Goal: Task Accomplishment & Management: Manage account settings

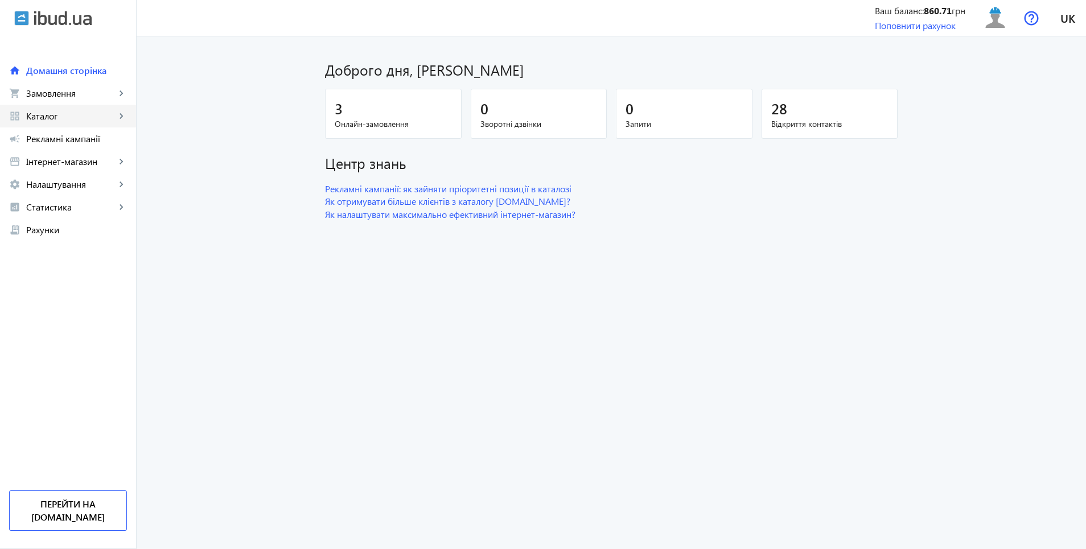
click at [56, 122] on link "grid_view Каталог keyboard_arrow_right" at bounding box center [68, 116] width 136 height 23
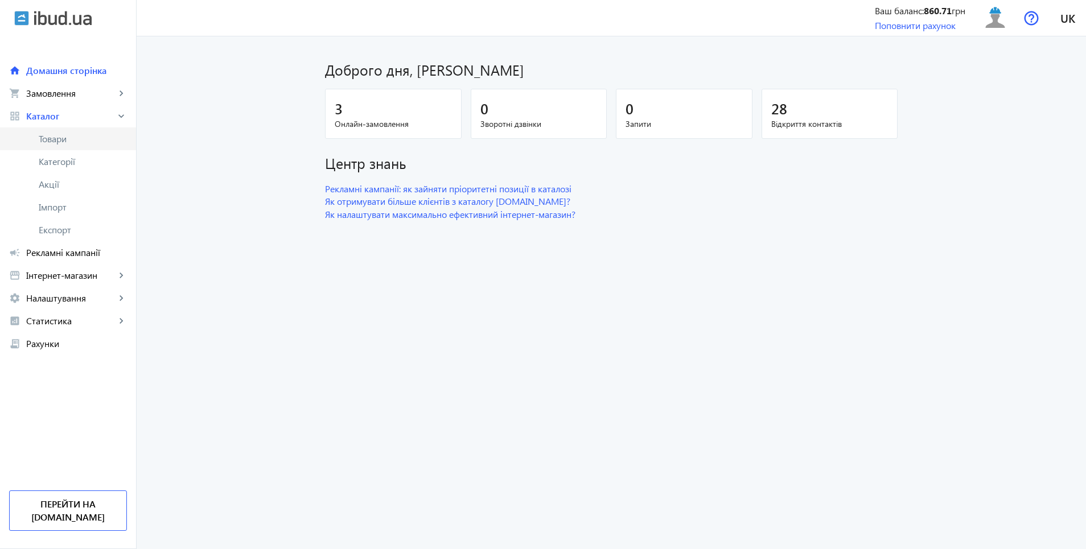
click at [48, 138] on span "Товари" at bounding box center [83, 138] width 88 height 11
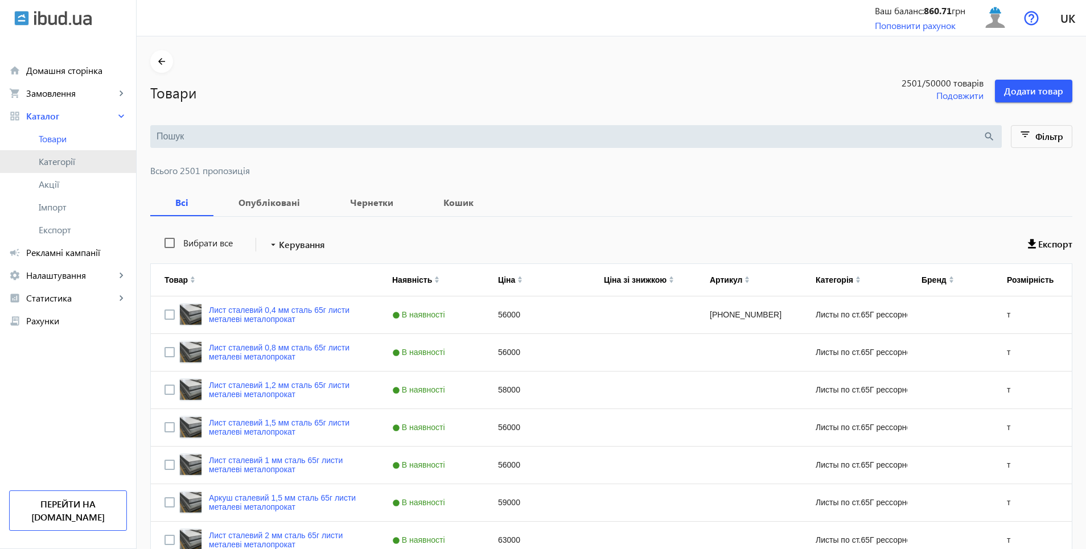
click at [52, 160] on span "Категорії" at bounding box center [83, 161] width 88 height 11
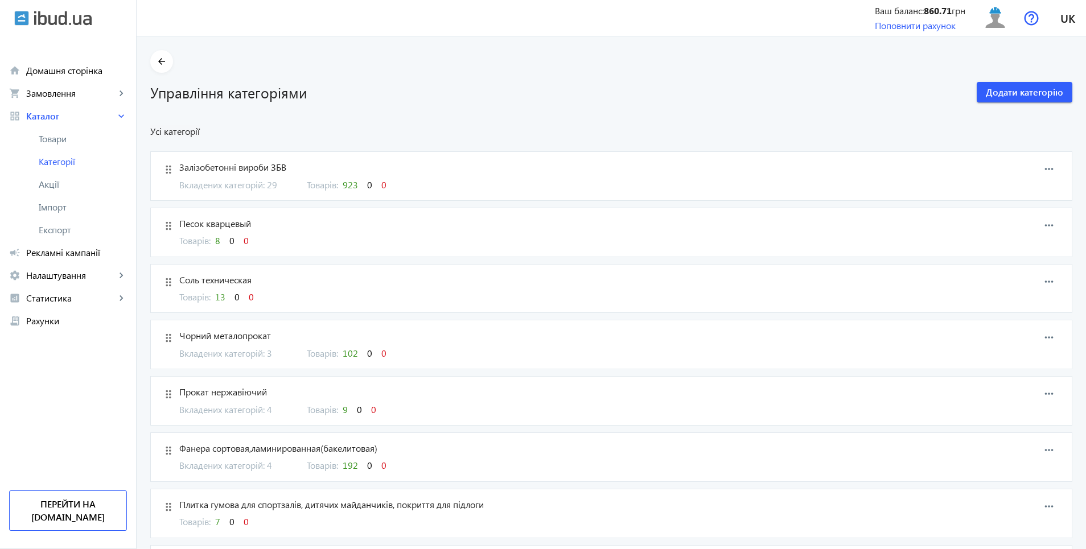
click at [265, 190] on span "Вкладених категорій: 29" at bounding box center [236, 185] width 114 height 13
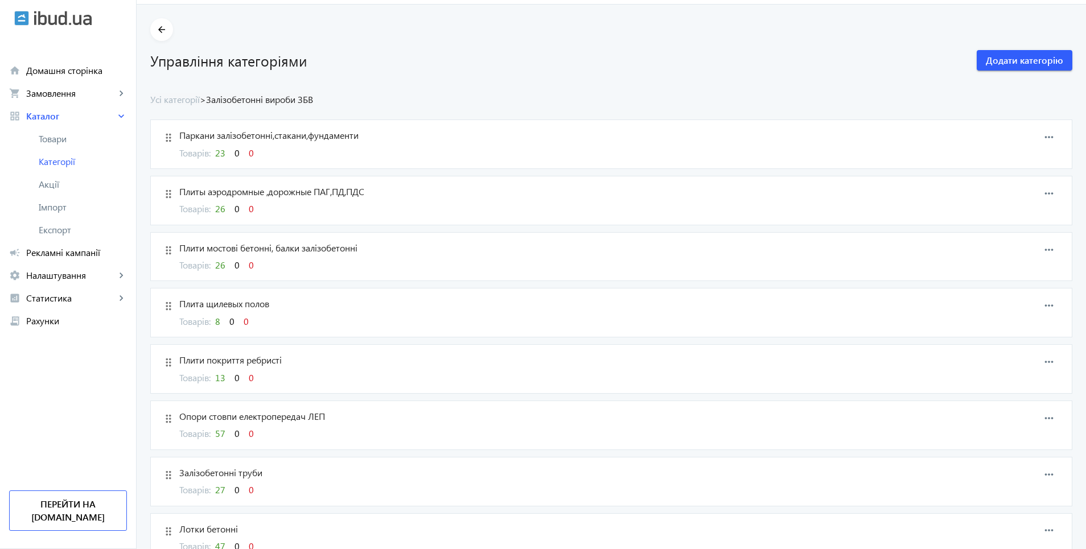
scroll to position [57, 0]
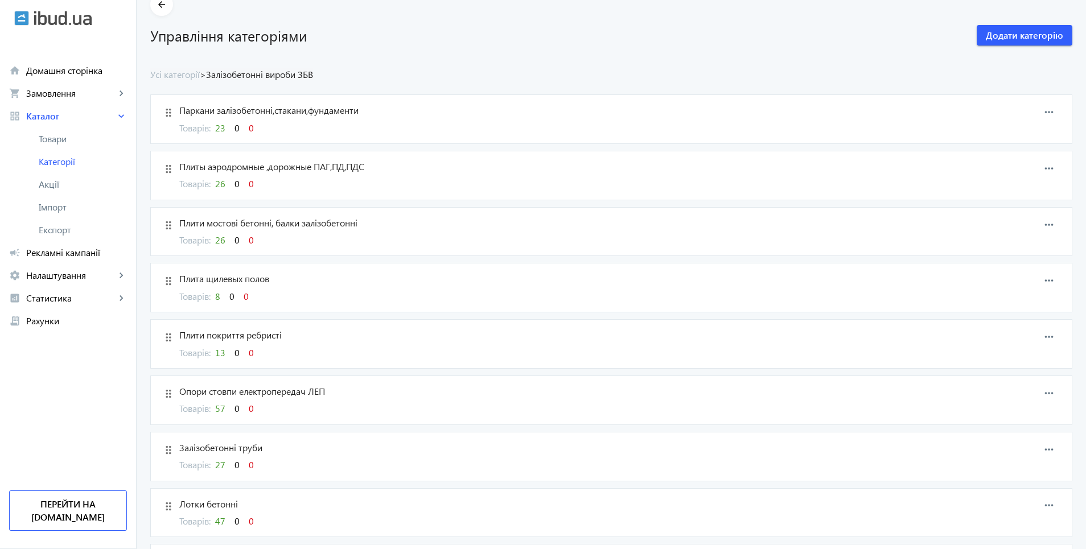
click at [216, 411] on span "57" at bounding box center [220, 408] width 10 height 12
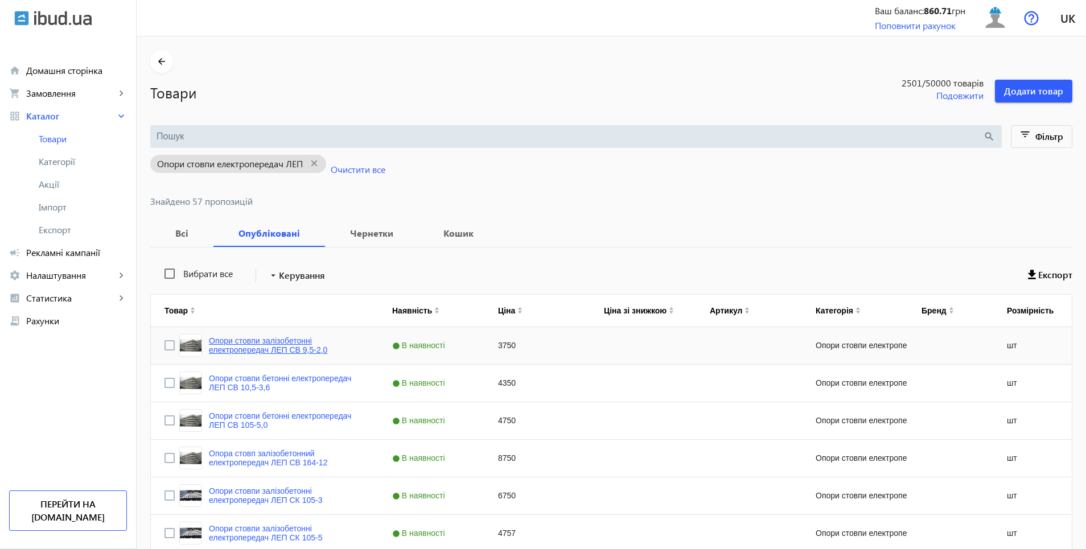
click at [243, 347] on link "Опори стовпи залізобетонні електропередач ЛЕП СВ 9,5-2,0" at bounding box center [287, 345] width 156 height 18
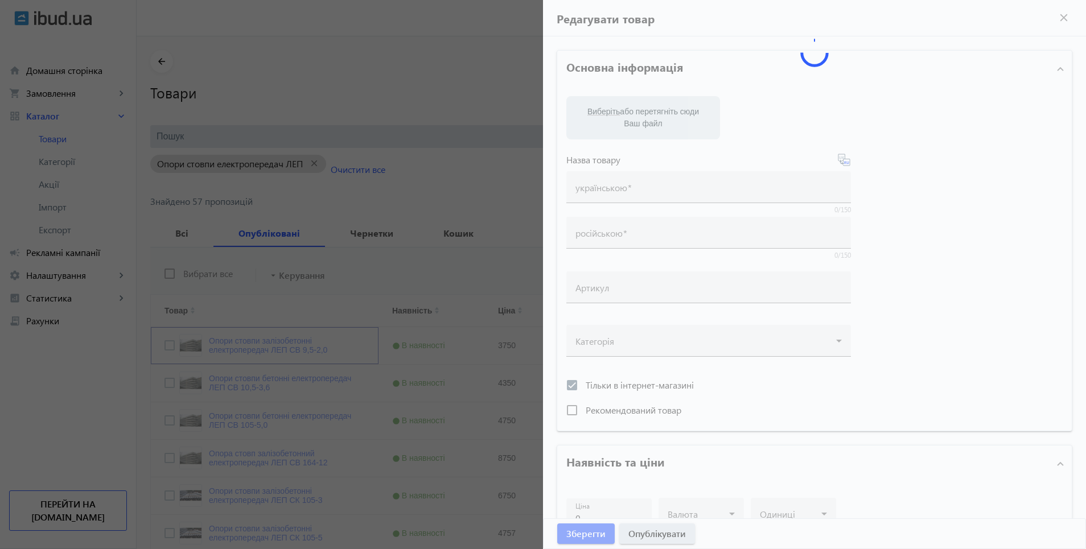
type input "Опори стовпи залізобетонні електропередач ЛЕП СВ 9,5-2,0"
type input "Опоры столбы железобетоные электропередач ЛЭП СВ 9,5-2,0"
checkbox input "true"
type input "3750"
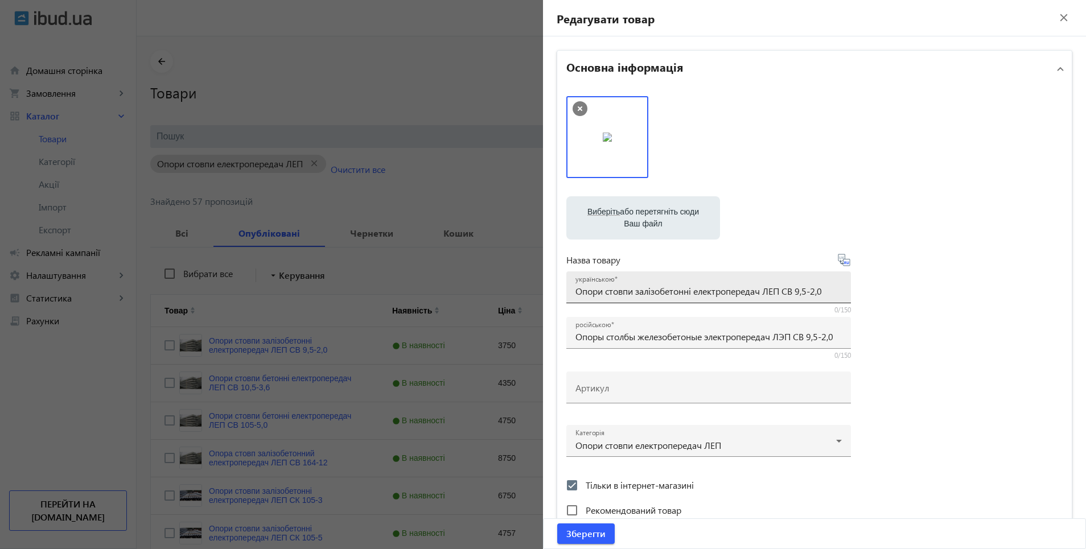
click at [600, 291] on input "Опори стовпи залізобетонні електропередач ЛЕП СВ 9,5-2,0" at bounding box center [708, 291] width 266 height 12
click at [629, 295] on input "Опора стовпи залізобетонні електропередач ЛЕП СВ 9,5-2,0" at bounding box center [708, 291] width 266 height 12
click at [686, 292] on input "Опора стовп залізобетонні електропередач ЛЕП СВ 9,5-2,0" at bounding box center [708, 291] width 266 height 12
click at [624, 295] on input "Опора стовп залізобетонна електропередач ЛЕП СВ 9,5-2,0" at bounding box center [708, 291] width 266 height 12
click at [666, 293] on input "Опора залізобетонна електропередач ЛЕП СВ 9,5-2,0" at bounding box center [708, 291] width 266 height 12
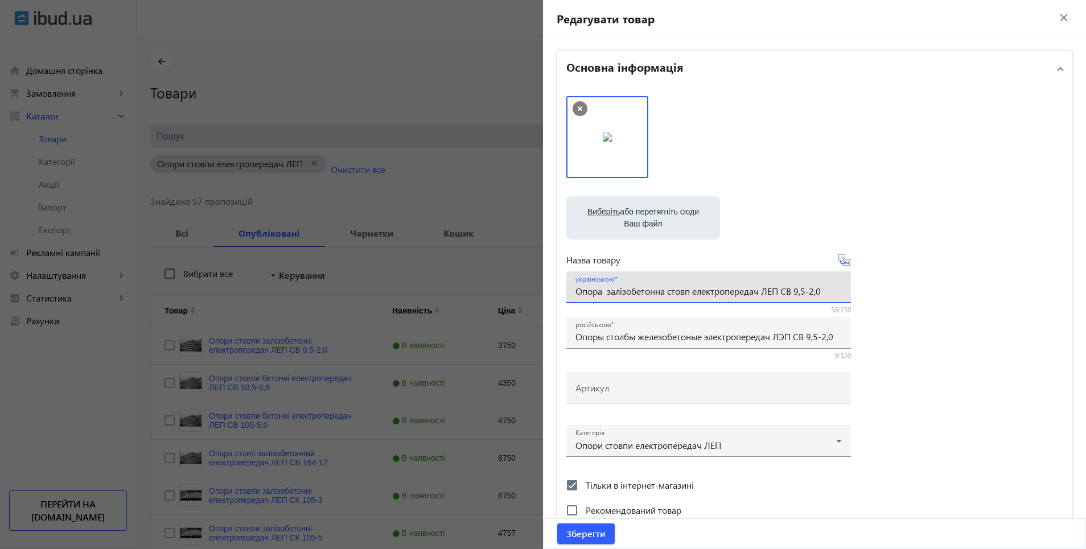
type input "Опора залізобетонна стовп електропередач ЛЕП СВ 9,5-2,0"
click at [842, 264] on icon at bounding box center [844, 260] width 14 height 14
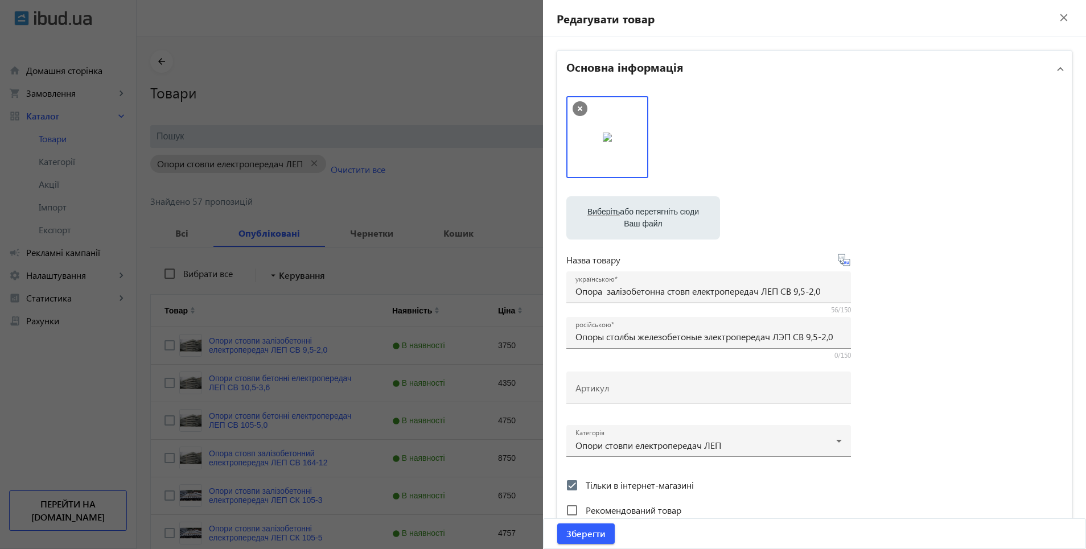
type input "Опора железобетонная столб электропередач ЛЭП СВ 9,5-2,0"
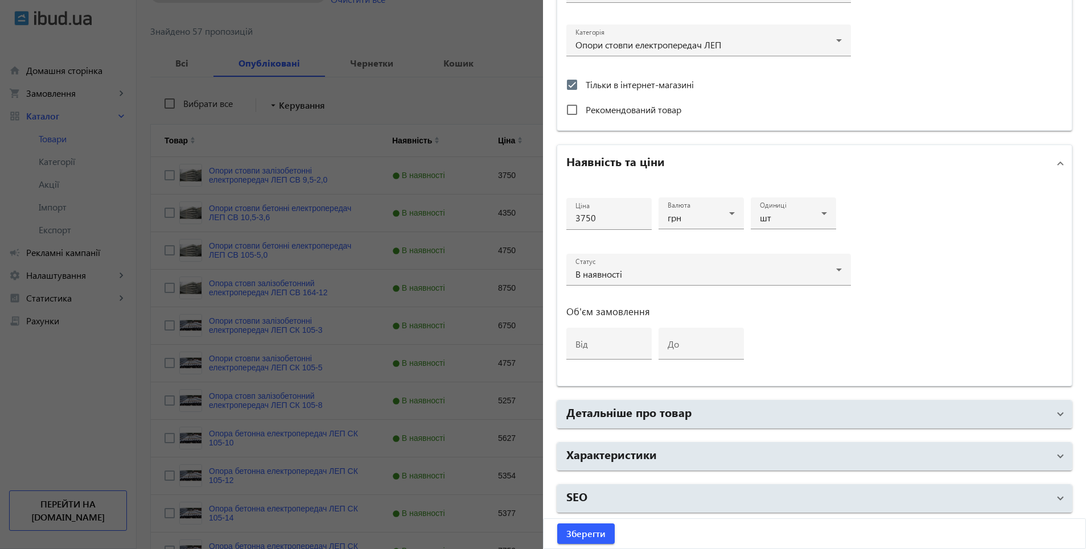
scroll to position [171, 0]
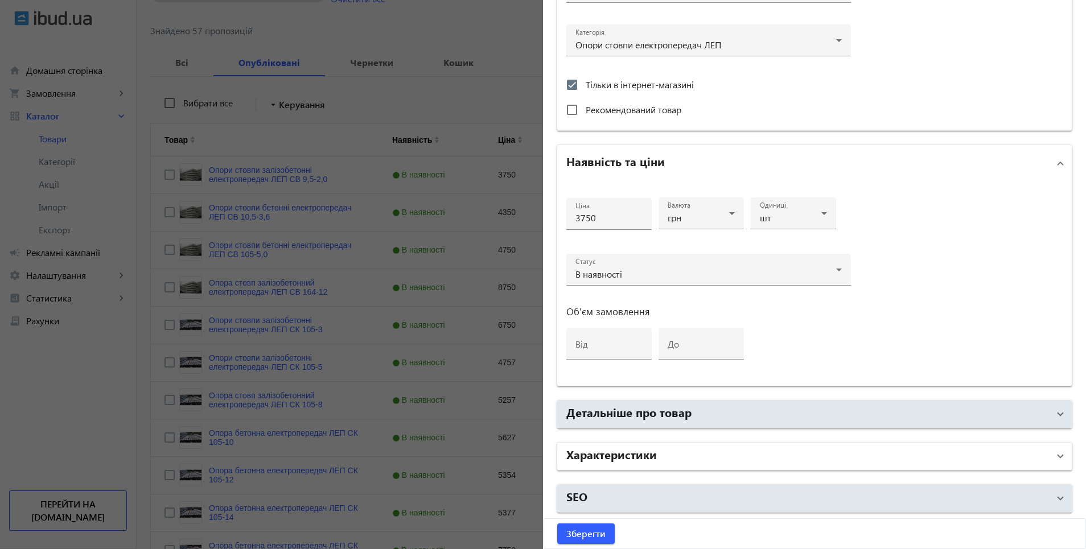
click at [662, 459] on mat-panel-title "Характеристики" at bounding box center [807, 456] width 483 height 20
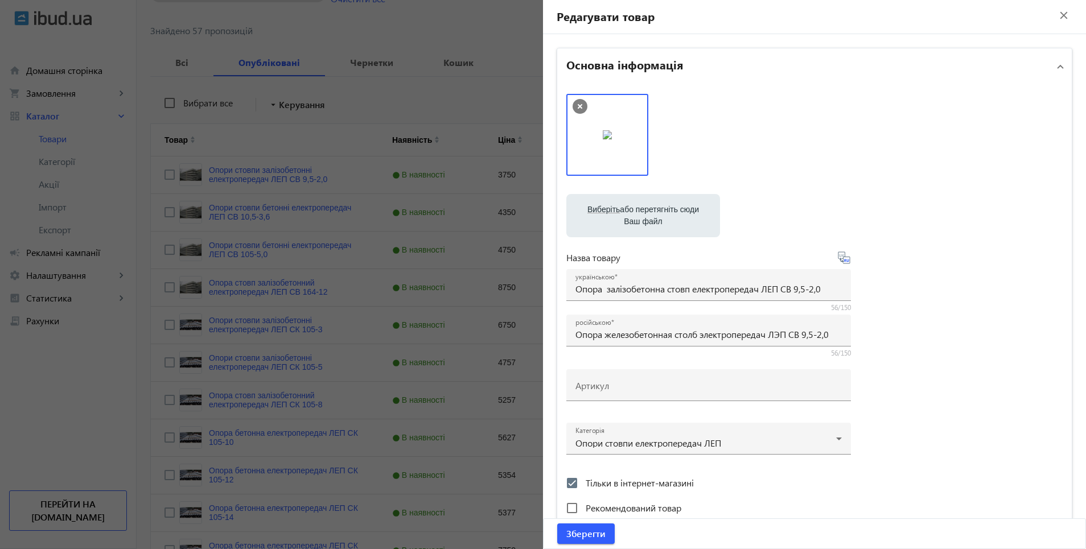
scroll to position [0, 0]
click at [581, 534] on span "Зберегти" at bounding box center [585, 534] width 39 height 13
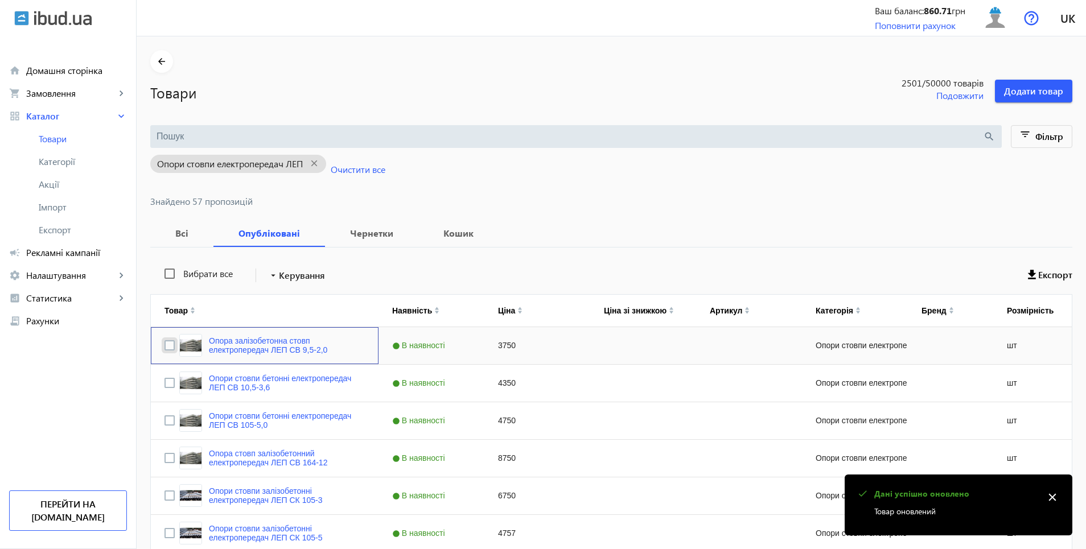
click at [164, 347] on input "Press Space to toggle row selection (unchecked)" at bounding box center [169, 345] width 10 height 10
checkbox input "true"
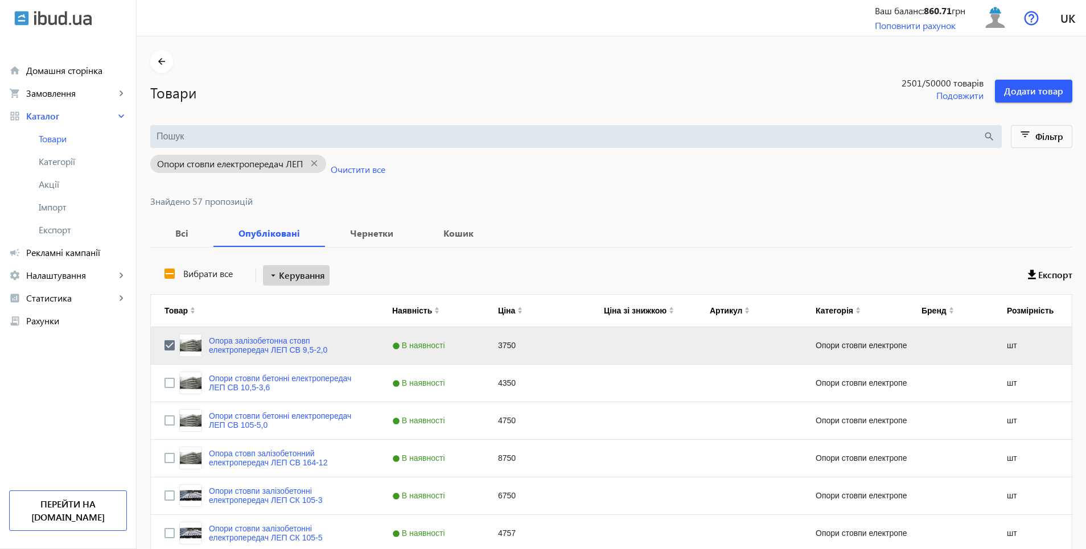
click at [287, 275] on span "Керування" at bounding box center [302, 276] width 46 height 14
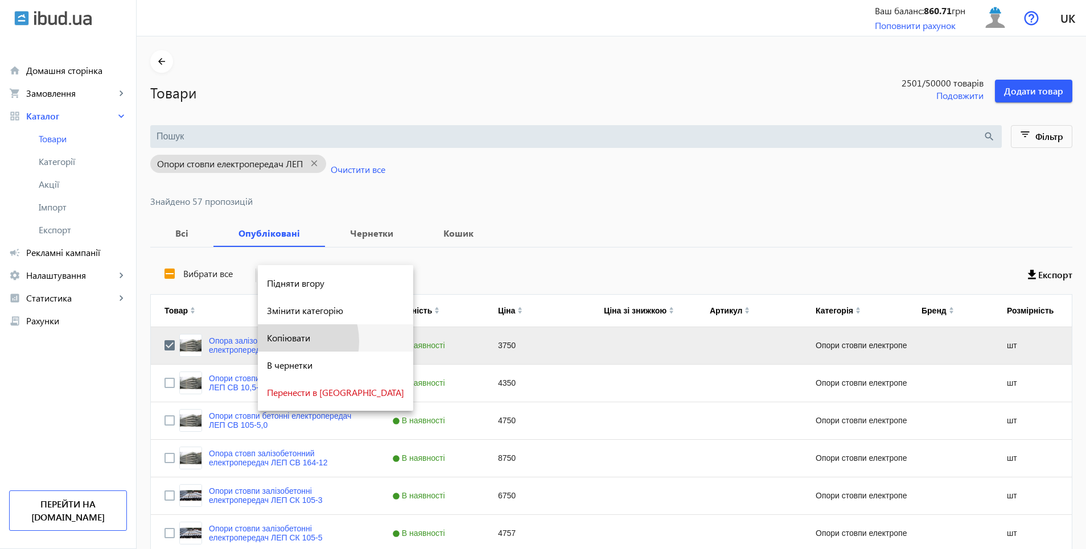
click at [282, 341] on span "Копіювати" at bounding box center [335, 338] width 137 height 9
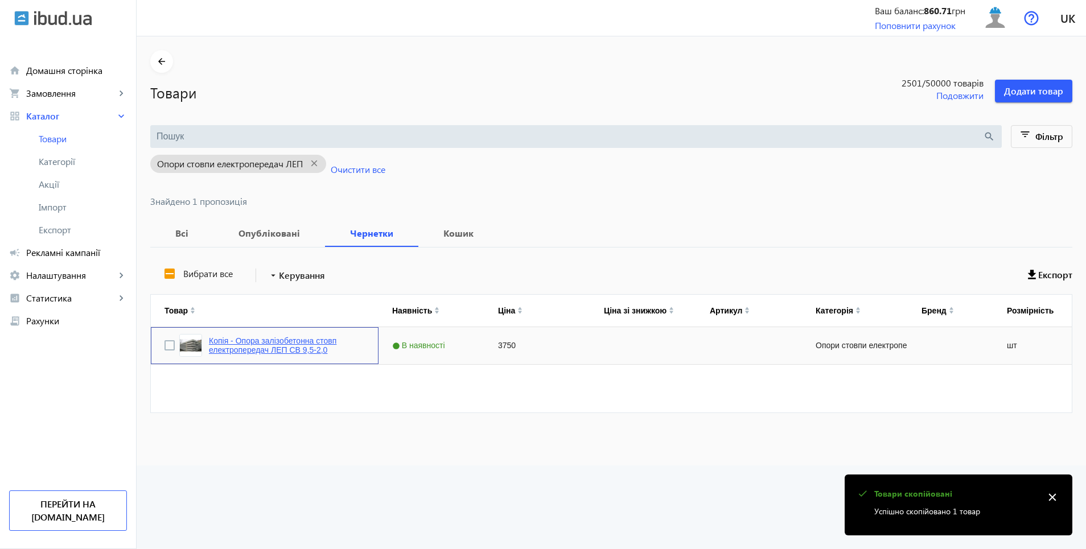
click at [250, 343] on link "Копія - Опора залізобетонна стовп електропередач ЛЕП СВ 9,5-2,0" at bounding box center [287, 345] width 156 height 18
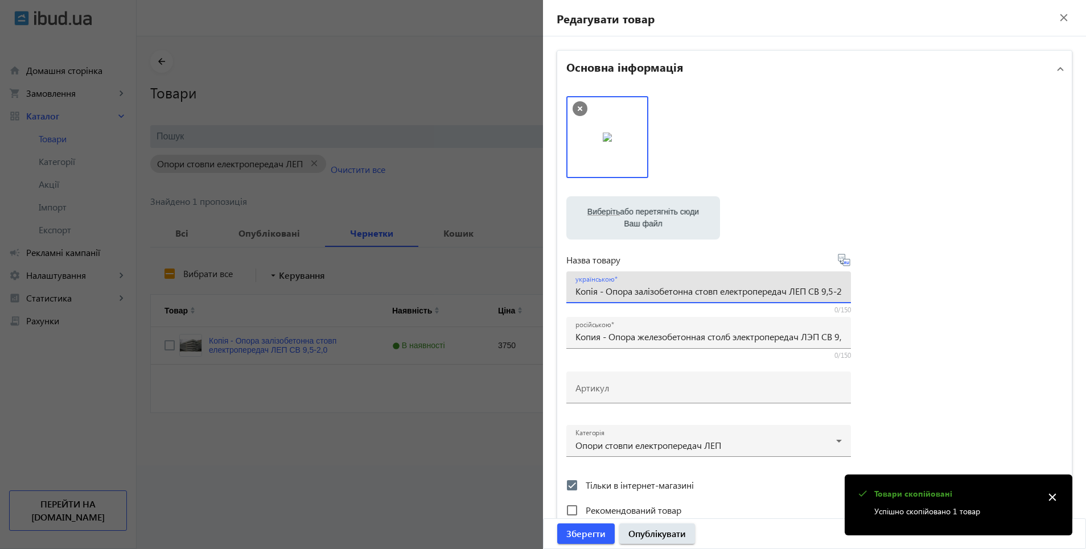
click at [602, 295] on input "Копія - Опора залізобетонна стовп електропередач ЛЕП СВ 9,5-2,0" at bounding box center [708, 291] width 266 height 12
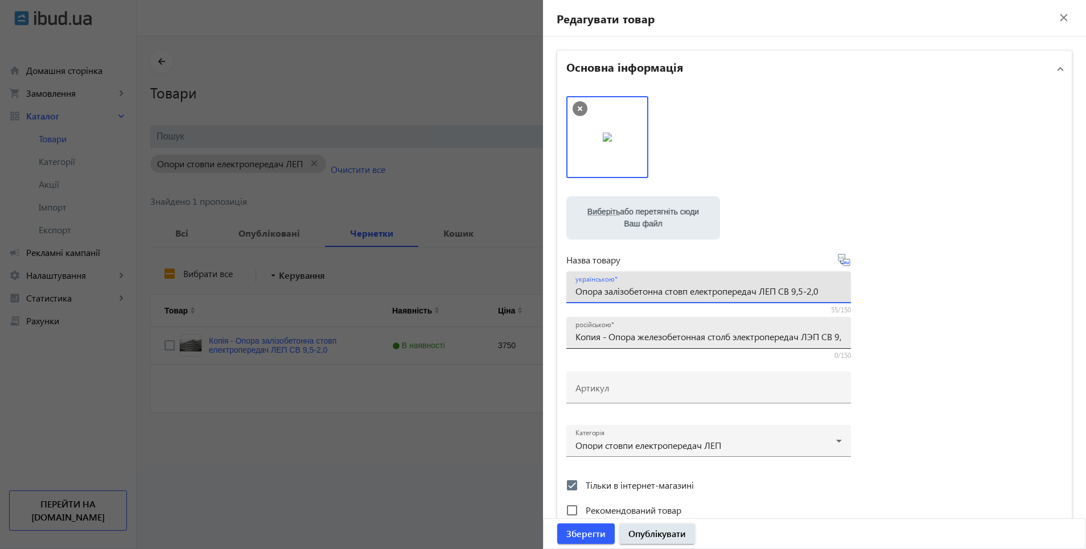
type input "Опора залізобетонна стовп електропередач ЛЕП СВ 9,5-2,0"
click at [605, 339] on input "Копия - Опора железобетонная столб электропередач ЛЭП СВ 9,5-2,0" at bounding box center [708, 337] width 266 height 12
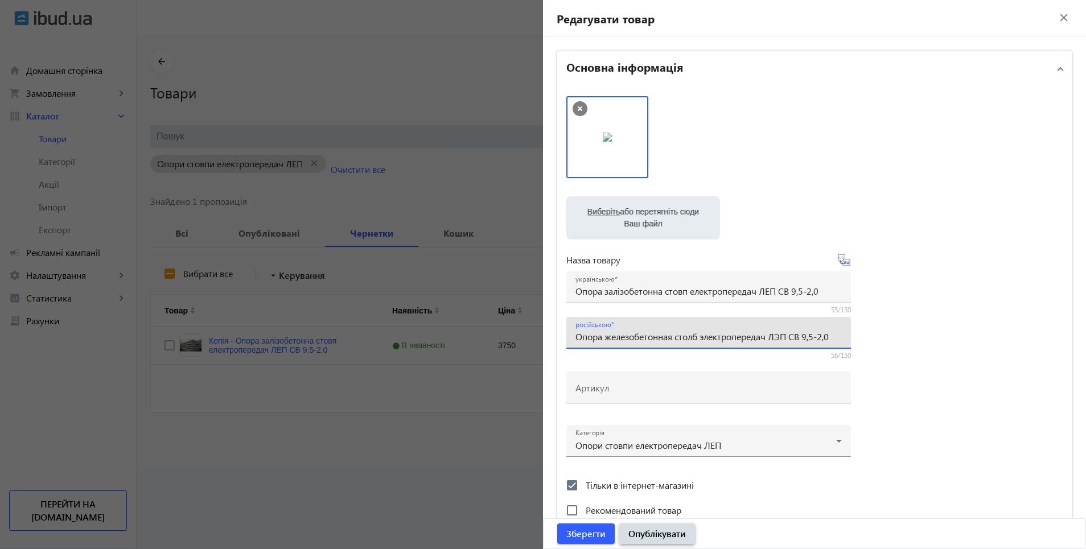
type input "Опора железобетонная столб электропередач ЛЭП СВ 9,5-2,0"
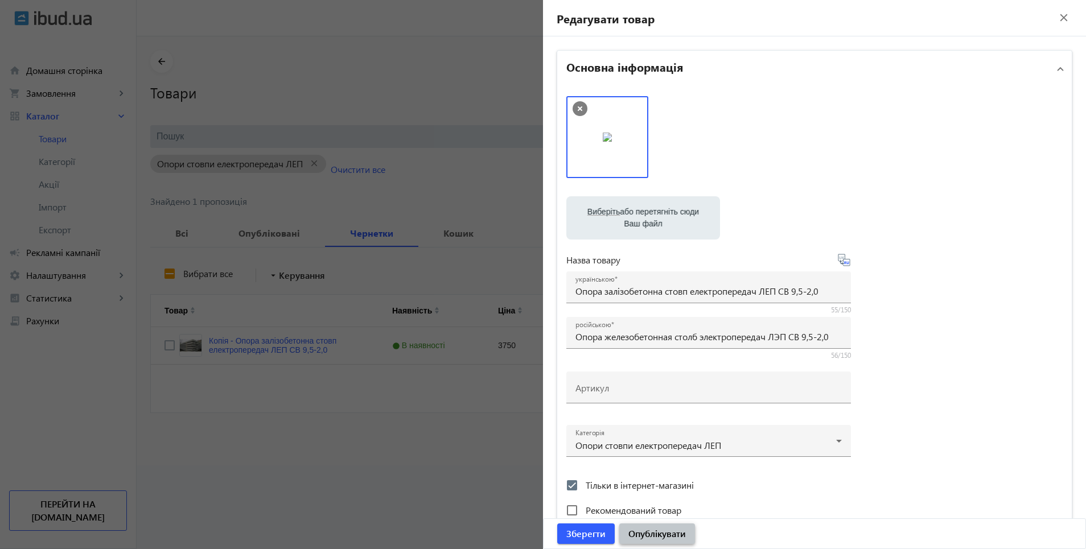
click at [642, 532] on span "Опублікувати" at bounding box center [656, 534] width 57 height 13
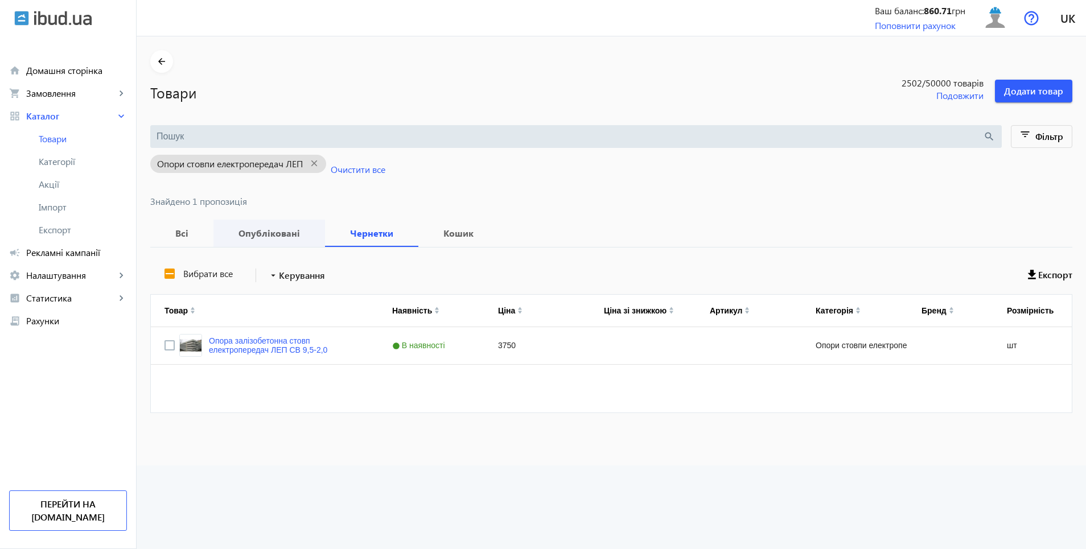
click at [260, 238] on b "Опубліковані" at bounding box center [269, 233] width 84 height 9
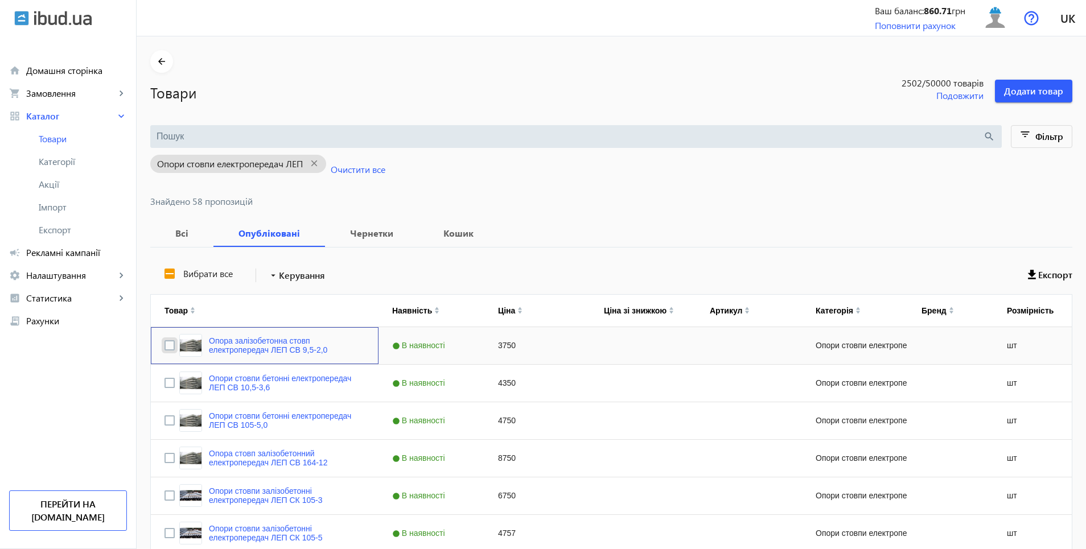
click at [164, 344] on input "Press Space to toggle row selection (unchecked)" at bounding box center [169, 345] width 10 height 10
checkbox input "true"
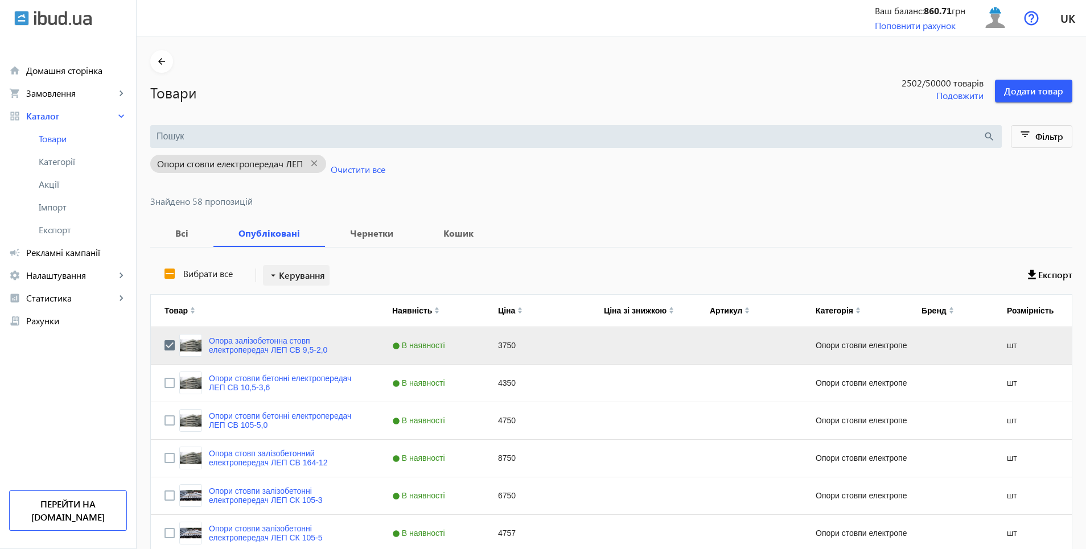
click at [285, 272] on span "Керування" at bounding box center [302, 276] width 46 height 14
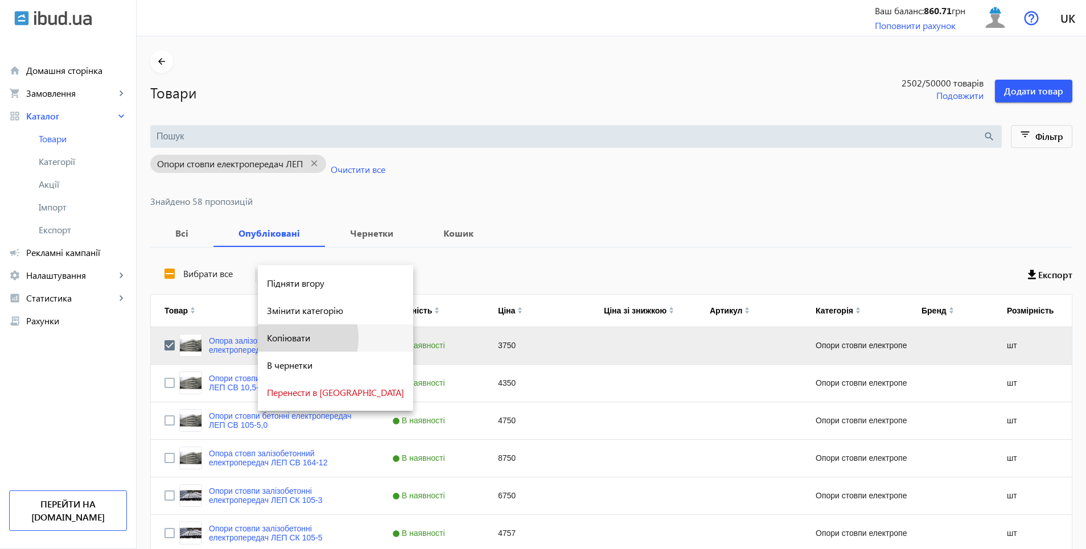
click at [290, 338] on span "Копіювати" at bounding box center [335, 338] width 137 height 9
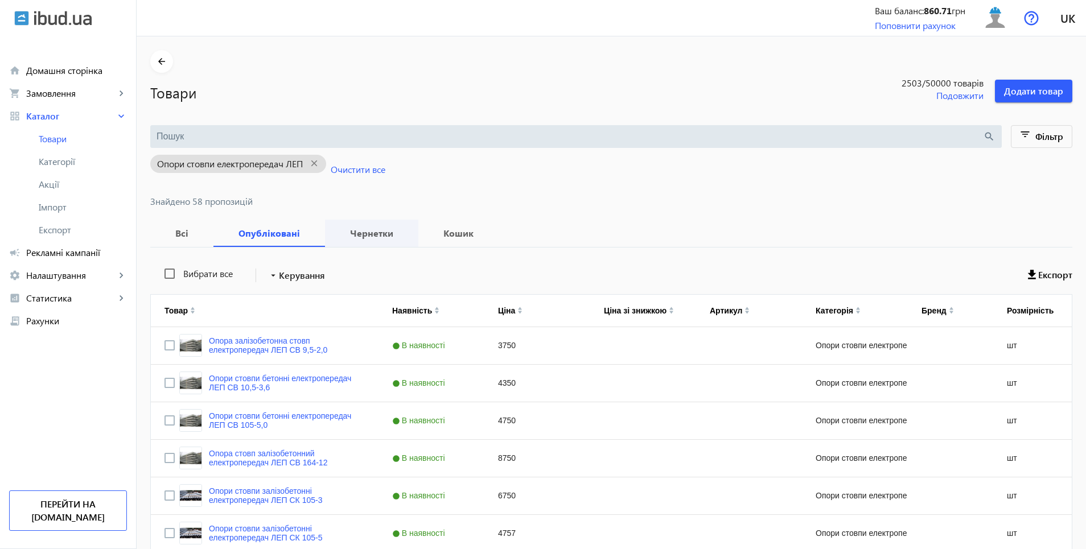
click at [359, 236] on b "Чернетки" at bounding box center [372, 233] width 66 height 9
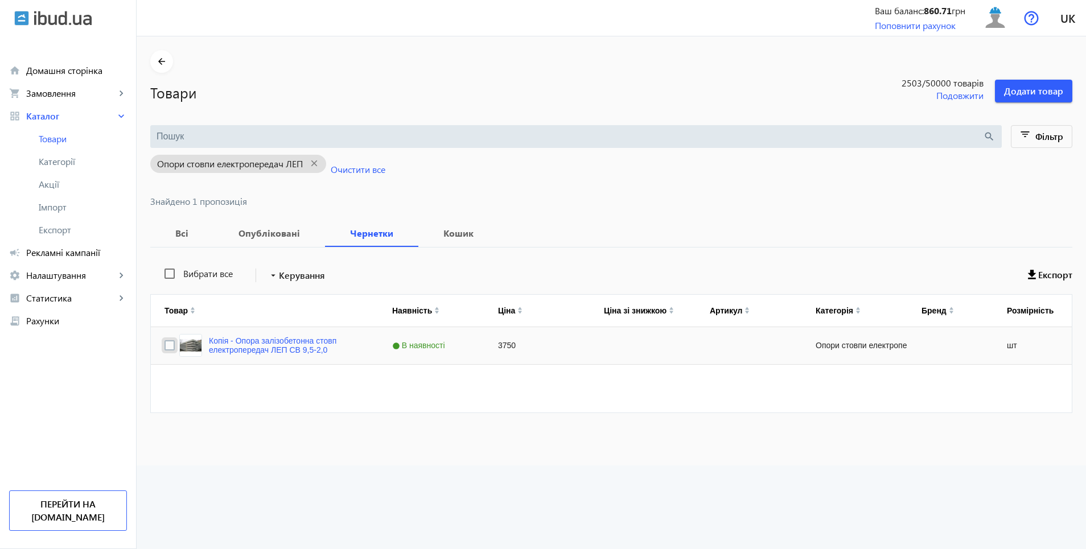
click at [164, 345] on input "Press Space to toggle row selection (unchecked)" at bounding box center [169, 345] width 10 height 10
checkbox input "true"
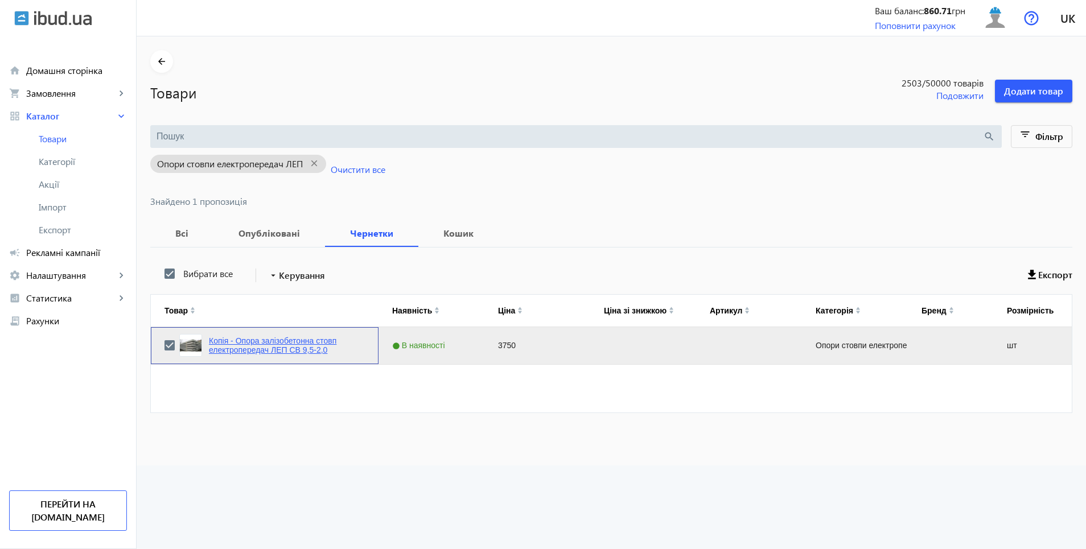
click at [242, 348] on link "Копія - Опора залізобетонна стовп електропередач ЛЕП СВ 9,5-2,0" at bounding box center [287, 345] width 156 height 18
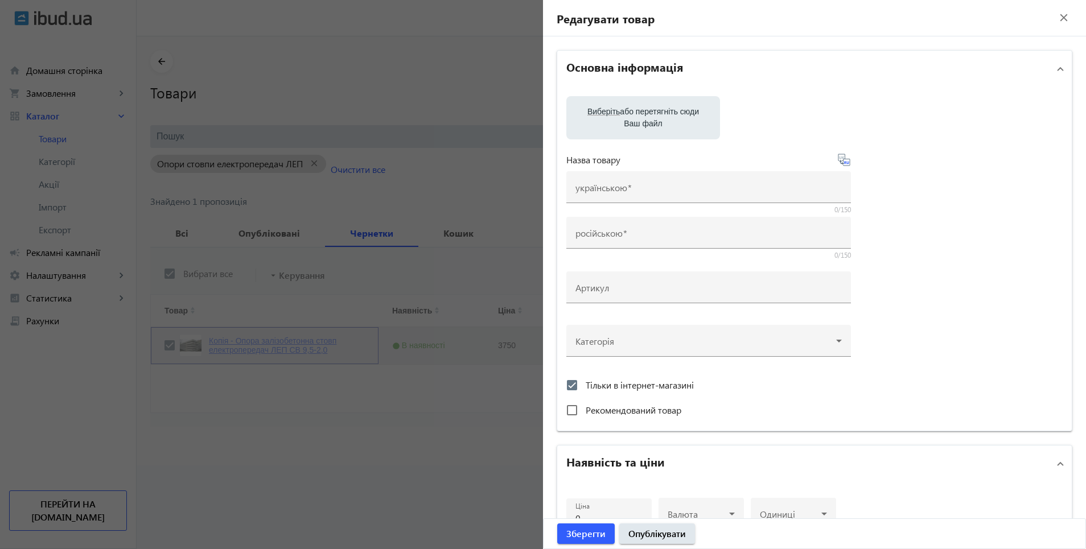
type input "Копія - Опора залізобетонна стовп електропередач ЛЕП СВ 9,5-2,0"
type input "Копия - Опора железобетонная столб электропередач ЛЭП СВ 9,5-2,0"
checkbox input "true"
type input "3750"
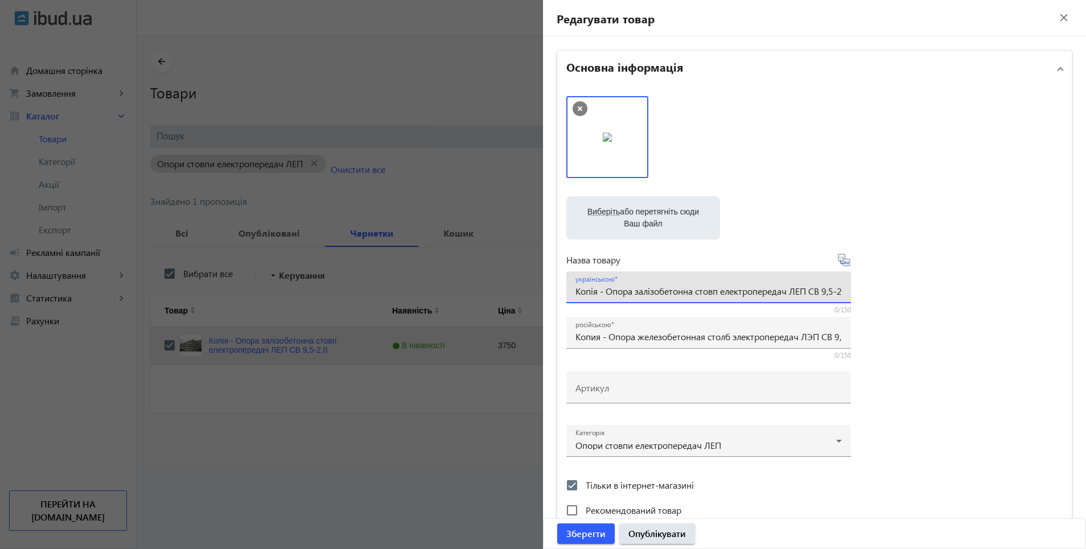
click at [602, 296] on input "Копія - Опора залізобетонна стовп електропередач ЛЕП СВ 9,5-2,0" at bounding box center [708, 291] width 266 height 12
type input "Опора залізобетонна стовп електропередач ЛЕП СВ 9,5-2,0"
click at [840, 264] on icon at bounding box center [844, 260] width 12 height 12
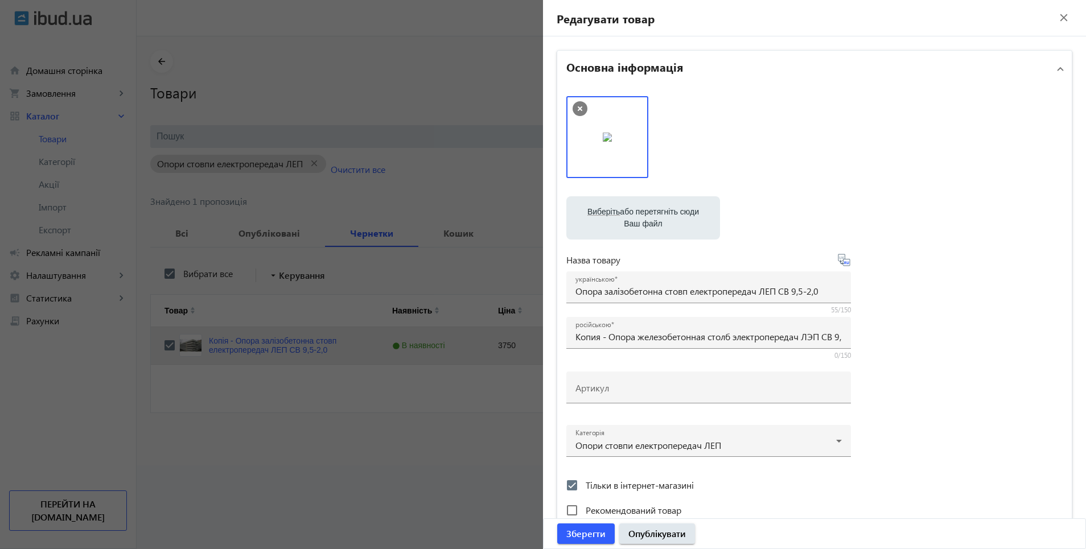
type input "Опора железобетонная столб электропередач ЛЭП СВ 9,5-2,0"
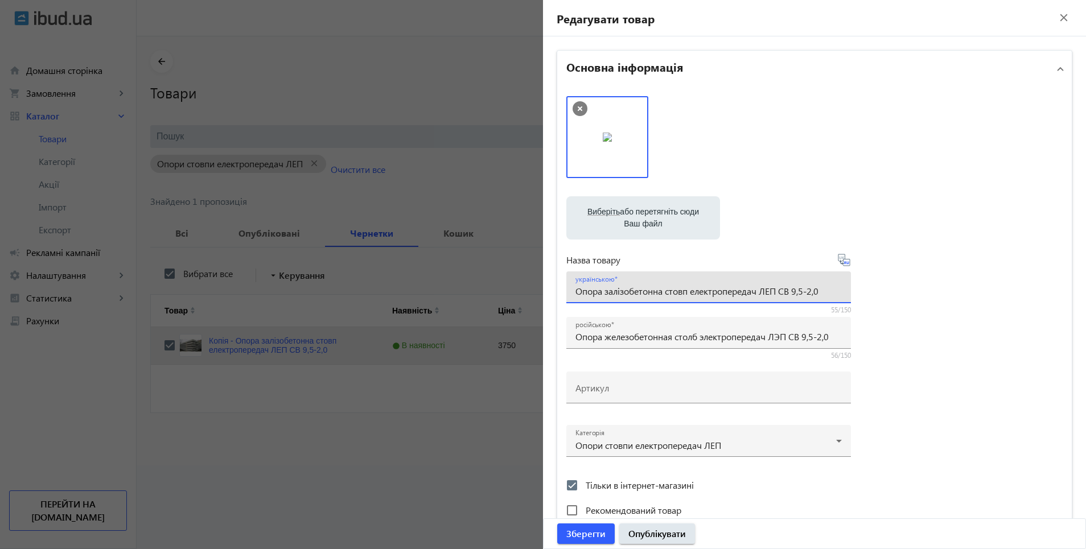
click at [823, 290] on input "Опора залізобетонна стовп електропередач ЛЕП СВ 9,5-2,0" at bounding box center [708, 291] width 266 height 12
type input "Опора залізобетонна стовп електропередач ЛЕП СВ 9,5-2,0 доставка"
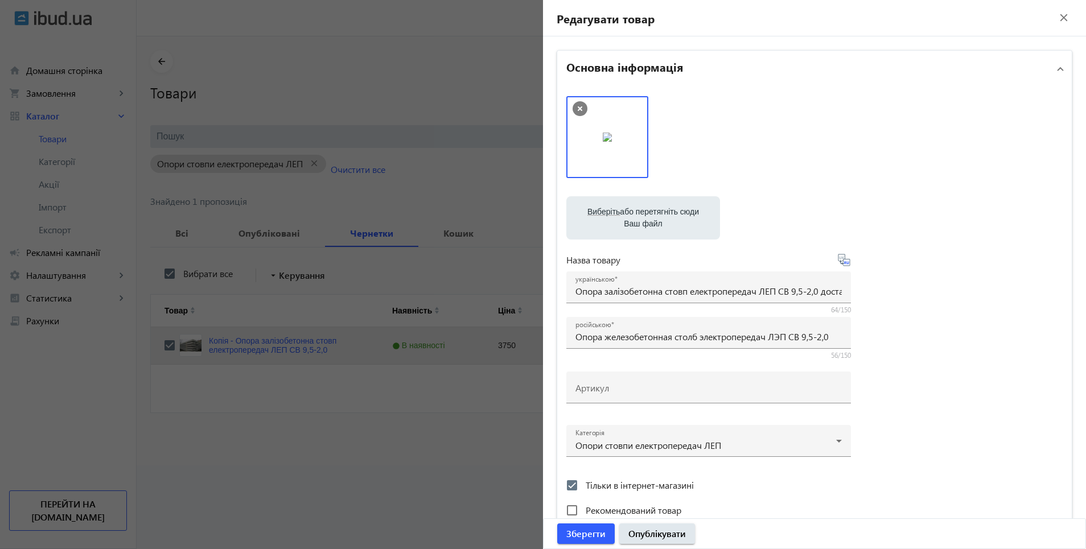
click at [840, 262] on icon at bounding box center [844, 260] width 12 height 12
type input "Опора железобетонная столб электропередач ЛЭП СВ 9,5-2,0 доставка"
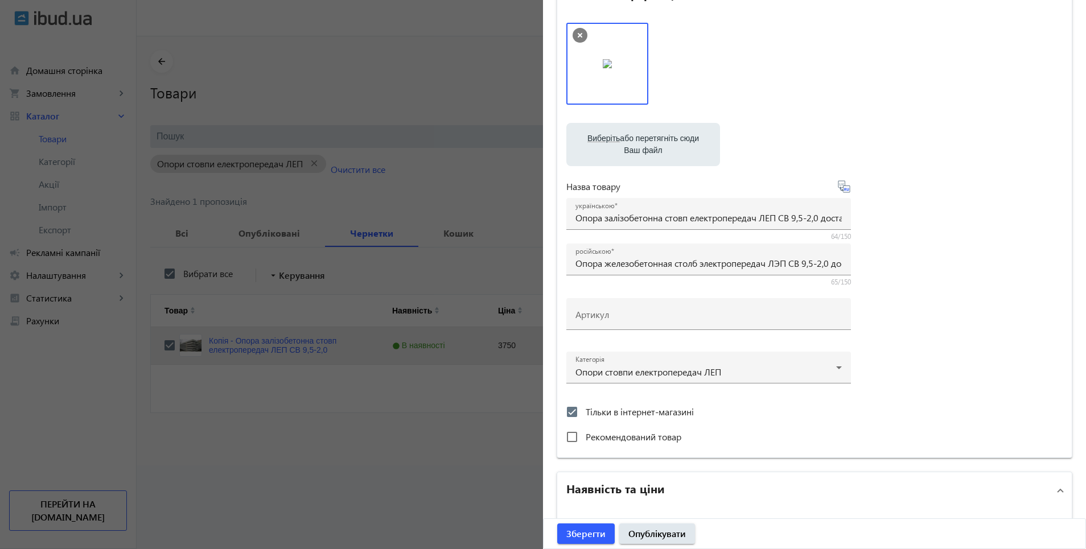
scroll to position [171, 0]
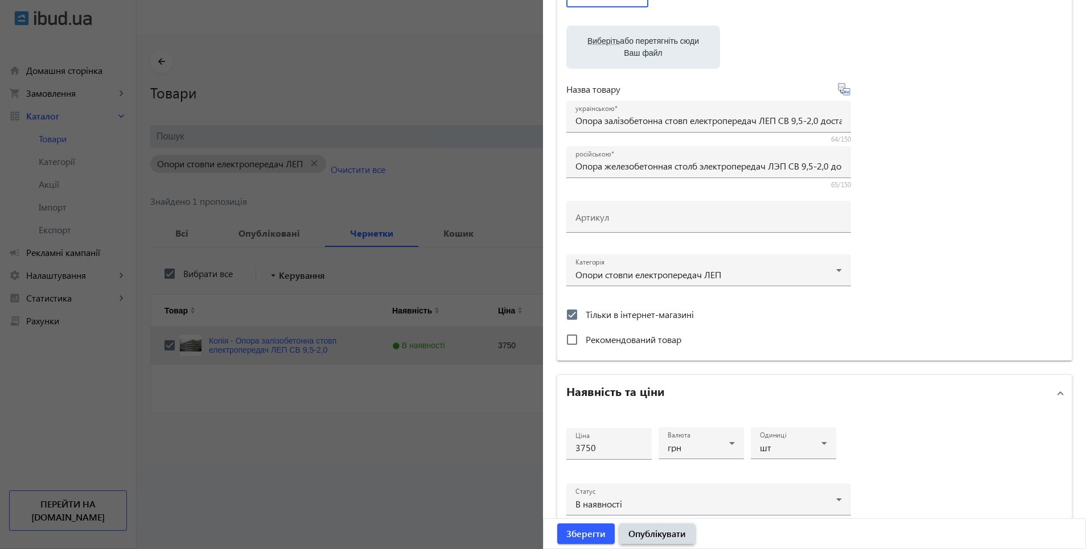
click at [652, 540] on span "Опублікувати" at bounding box center [656, 534] width 57 height 13
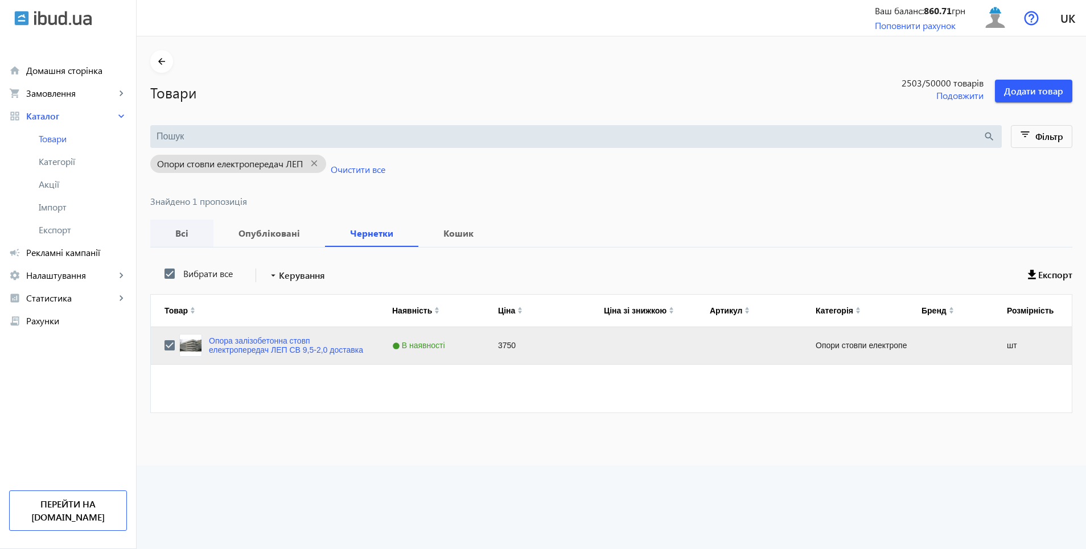
click at [172, 234] on b "Всі" at bounding box center [182, 233] width 36 height 9
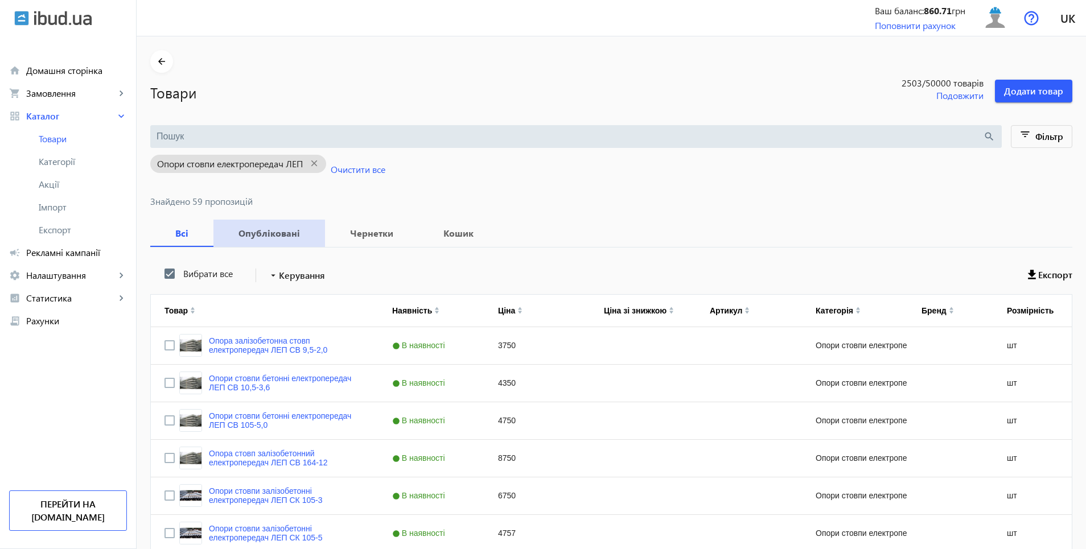
click at [265, 237] on b "Опубліковані" at bounding box center [269, 233] width 84 height 9
click at [366, 232] on b "Чернетки" at bounding box center [372, 233] width 66 height 9
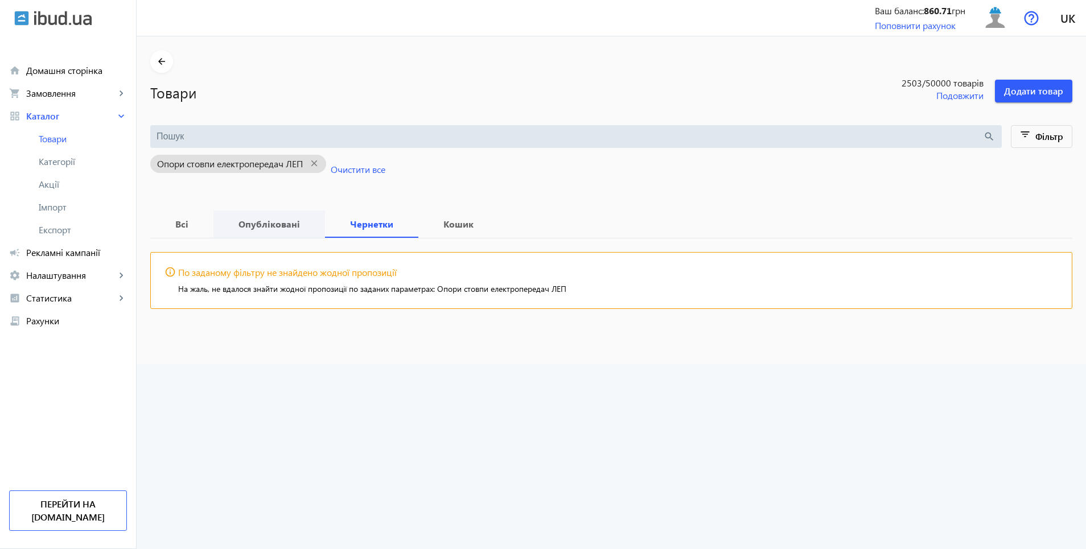
click at [270, 223] on b "Опубліковані" at bounding box center [269, 224] width 84 height 9
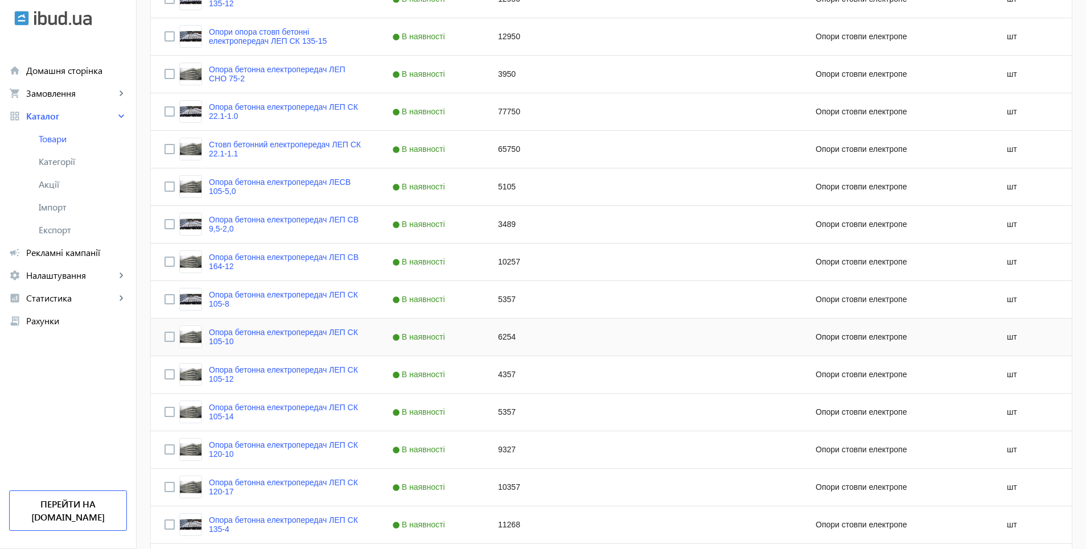
scroll to position [958, 0]
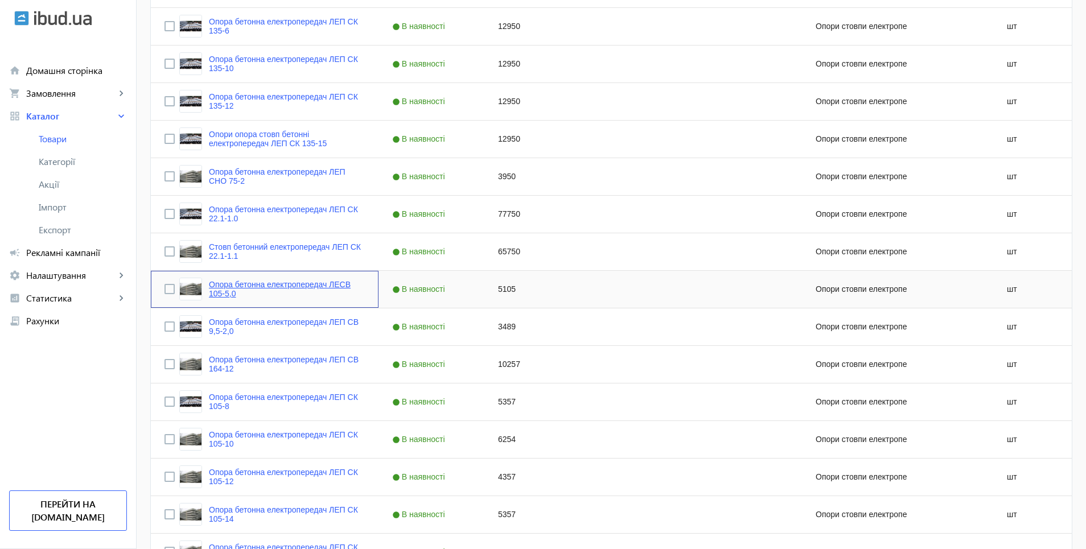
click at [281, 287] on link "Опора бетонна електропередач ЛЕСВ 105-5,0" at bounding box center [287, 289] width 156 height 18
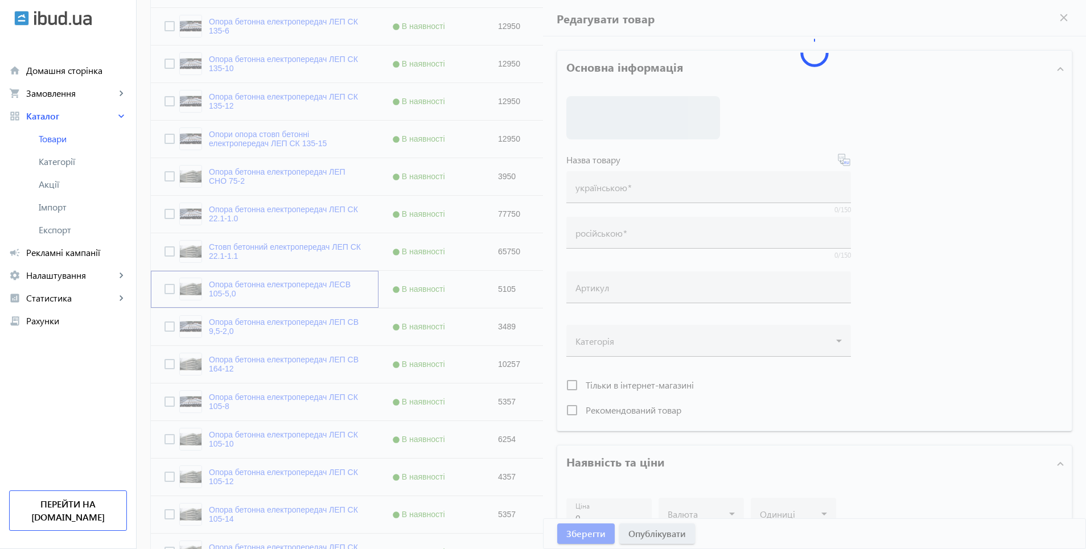
type input "Опора бетонна електропередач ЛЕСВ 105-5,0"
type input "Опора бетонная электропередач ЛЭСВ 105-5,0"
type input "5105"
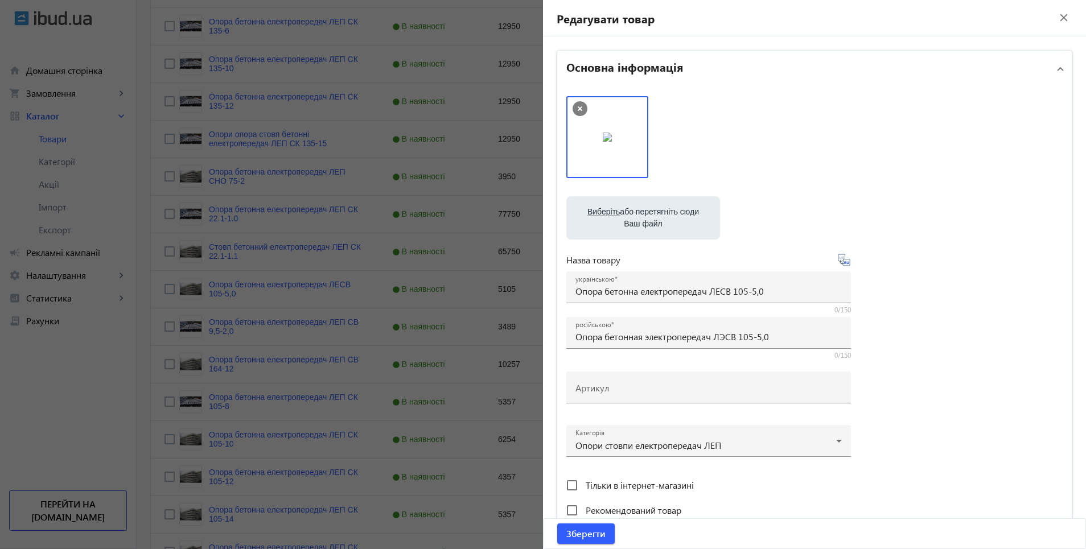
click at [1056, 16] on mat-icon "close" at bounding box center [1063, 17] width 17 height 17
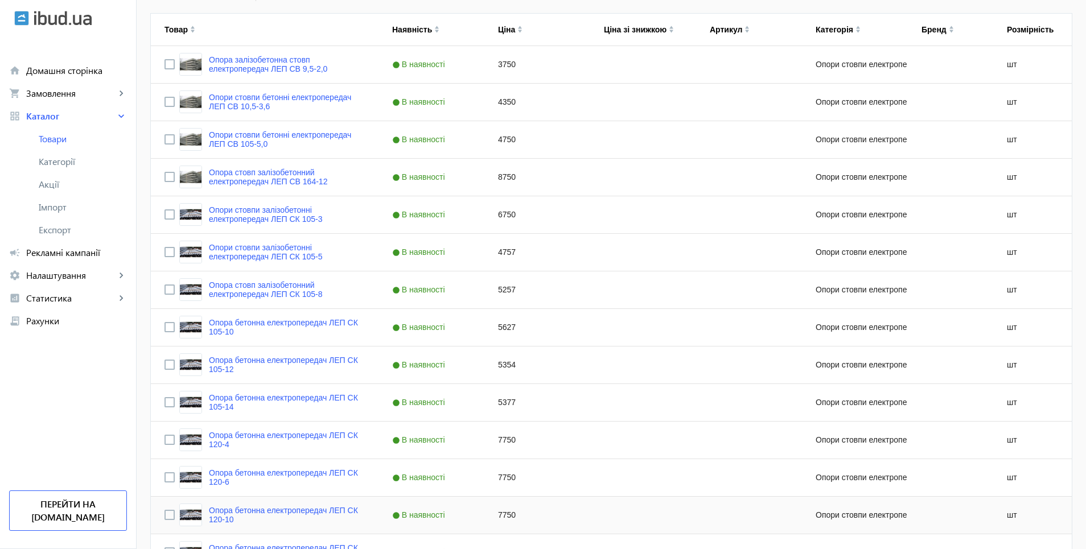
scroll to position [275, 0]
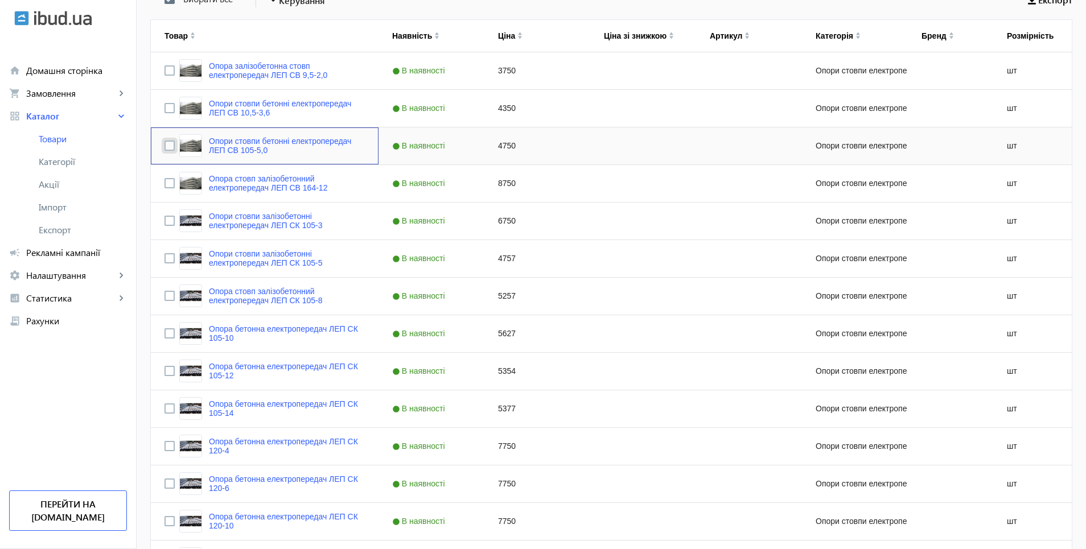
click at [164, 147] on input "Press Space to toggle row selection (unchecked)" at bounding box center [169, 146] width 10 height 10
checkbox input "true"
checkbox input "false"
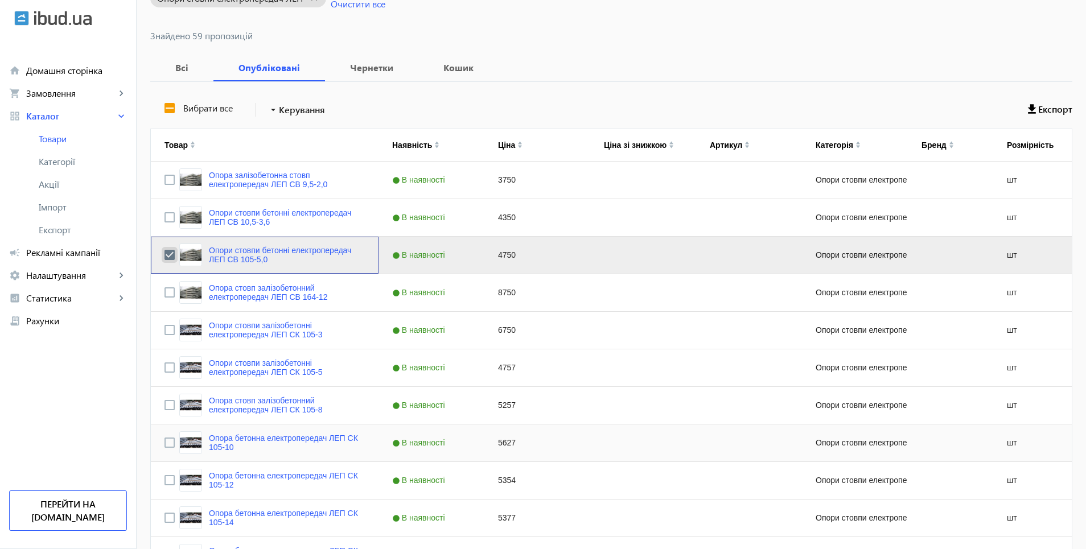
scroll to position [161, 0]
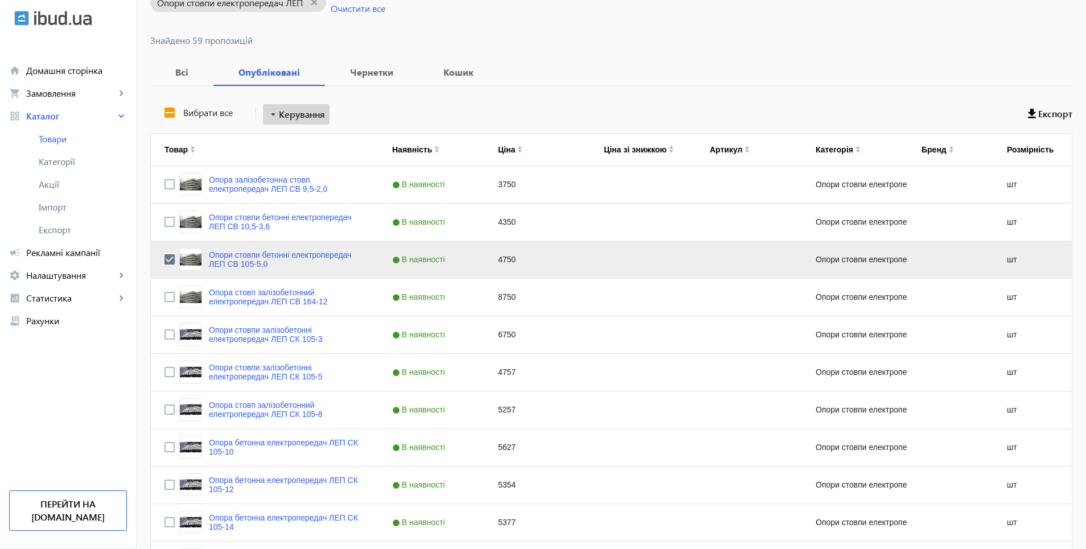
click at [289, 110] on span "Керування" at bounding box center [302, 115] width 46 height 14
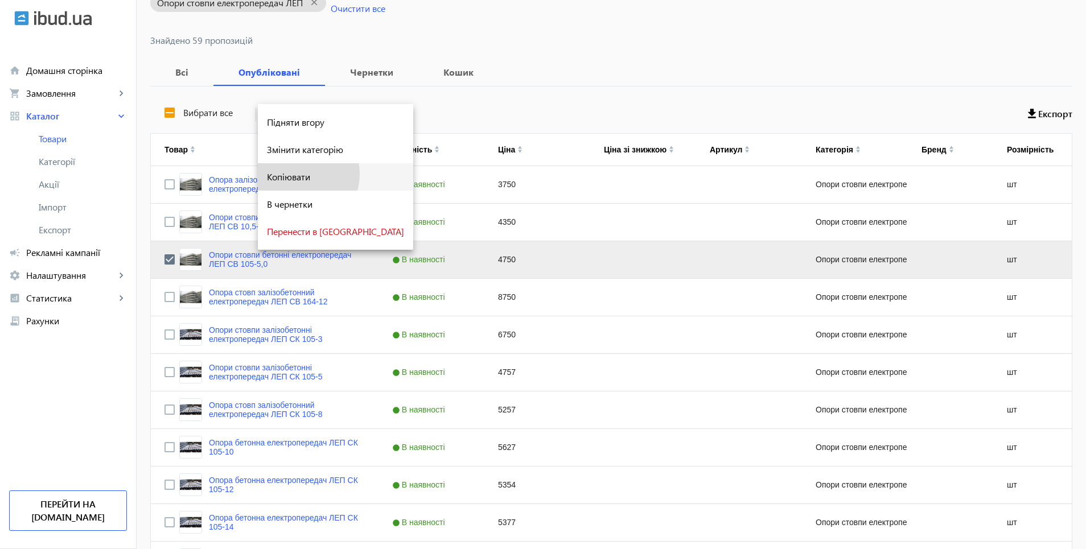
click at [297, 174] on span "Копіювати" at bounding box center [335, 176] width 137 height 9
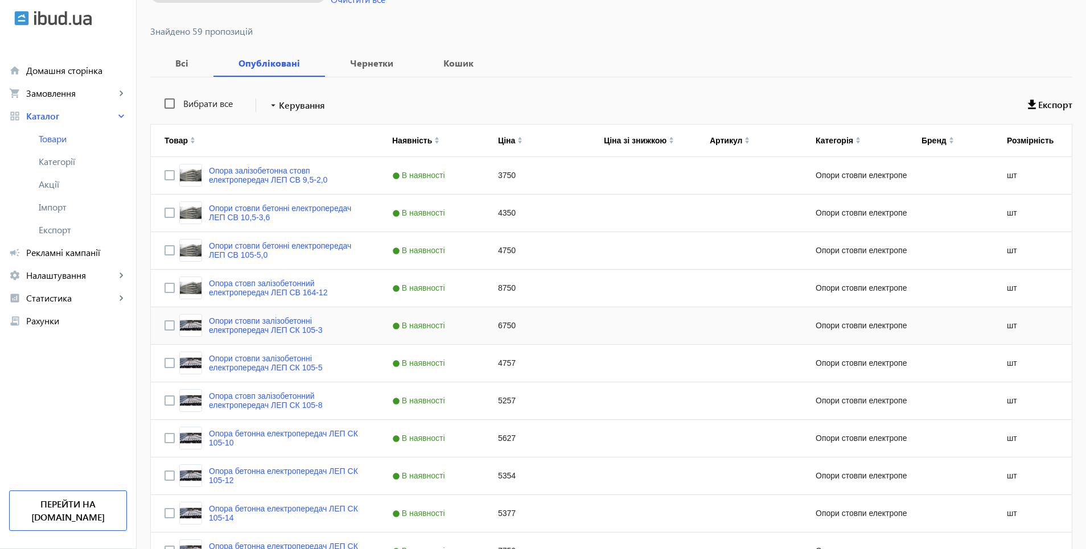
scroll to position [171, 0]
click at [164, 213] on input "Press Space to toggle row selection (unchecked)" at bounding box center [169, 212] width 10 height 10
checkbox input "true"
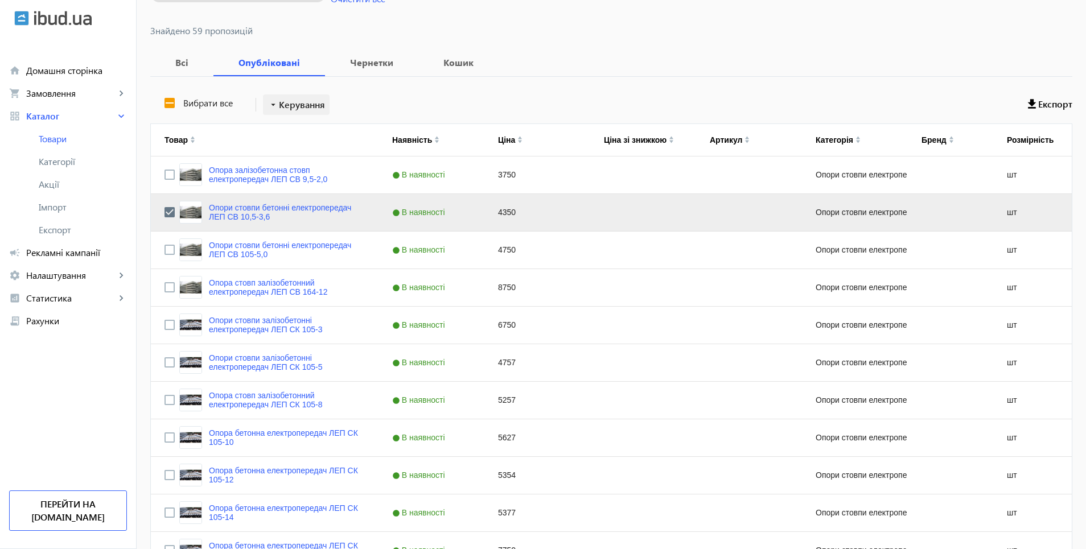
click at [286, 106] on span "Керування" at bounding box center [302, 105] width 46 height 14
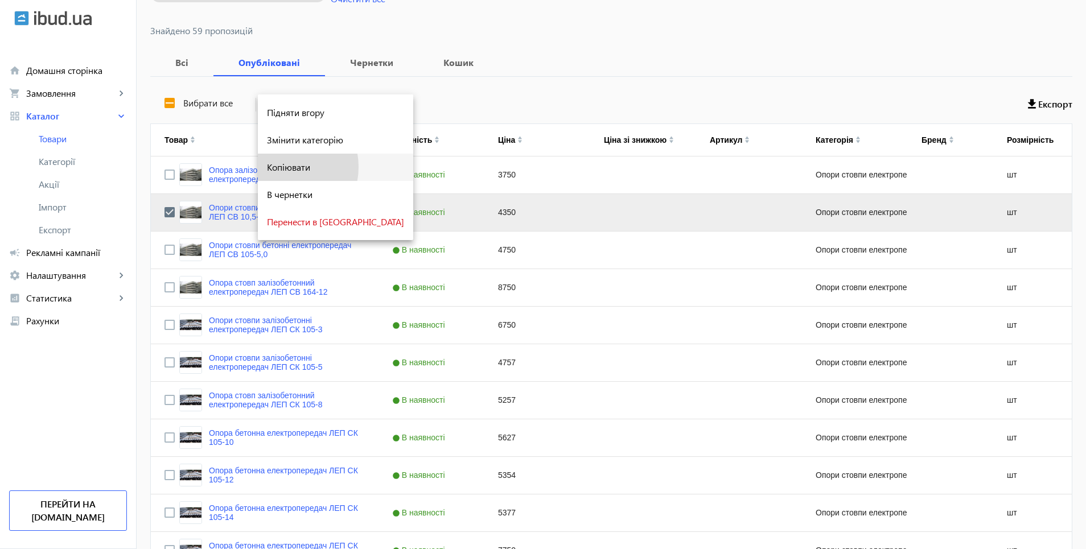
click at [279, 167] on span "Копіювати" at bounding box center [335, 167] width 137 height 9
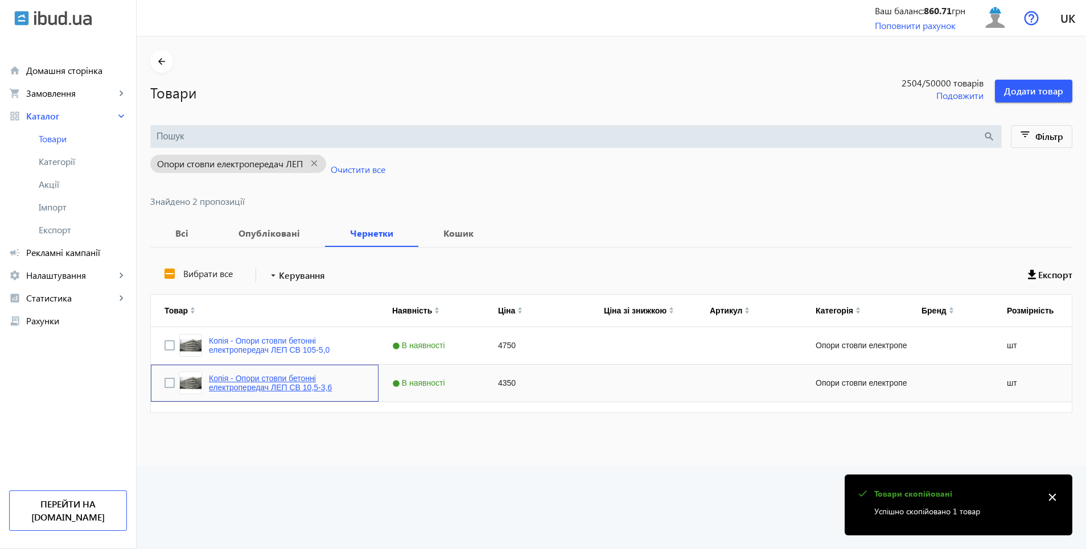
click at [250, 381] on link "Копія - Опори стовпи бетонні електропередач ЛЕП СВ 10,5-3,6" at bounding box center [287, 383] width 156 height 18
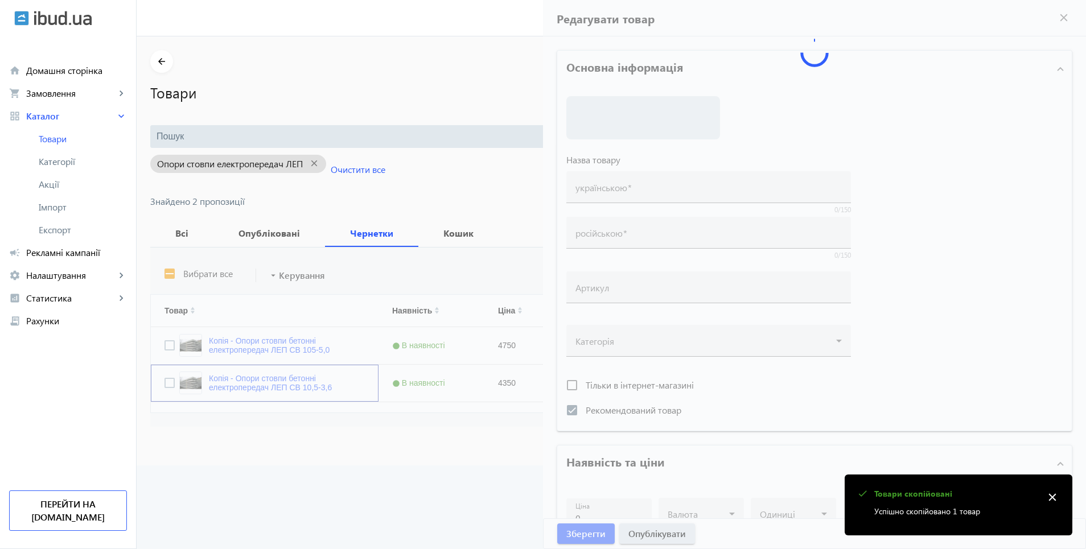
type input "Копія - Опори стовпи бетонні електропередач ЛЕП СВ 10,5-3,6"
type input "Копия - Опоры столбы бетонные электропередач ЛЭП СВ 10,5-3,6"
checkbox input "true"
type input "4350"
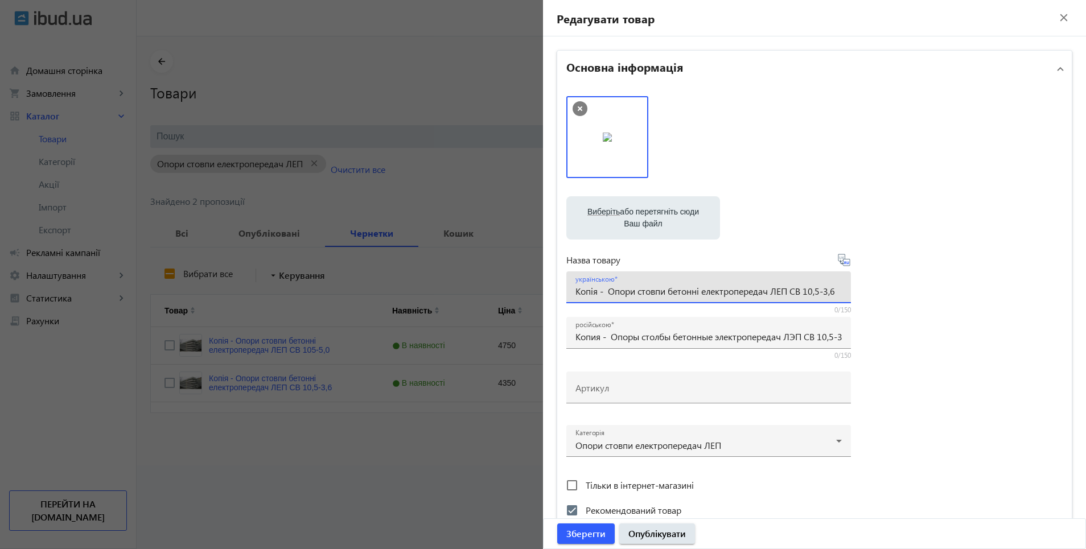
click at [604, 295] on input "Копія - Опори стовпи бетонні електропередач ЛЕП СВ 10,5-3,6" at bounding box center [708, 291] width 266 height 12
type input "Опори стовпи бетонні електропередач ЛЕП СВ 10,5-3,6"
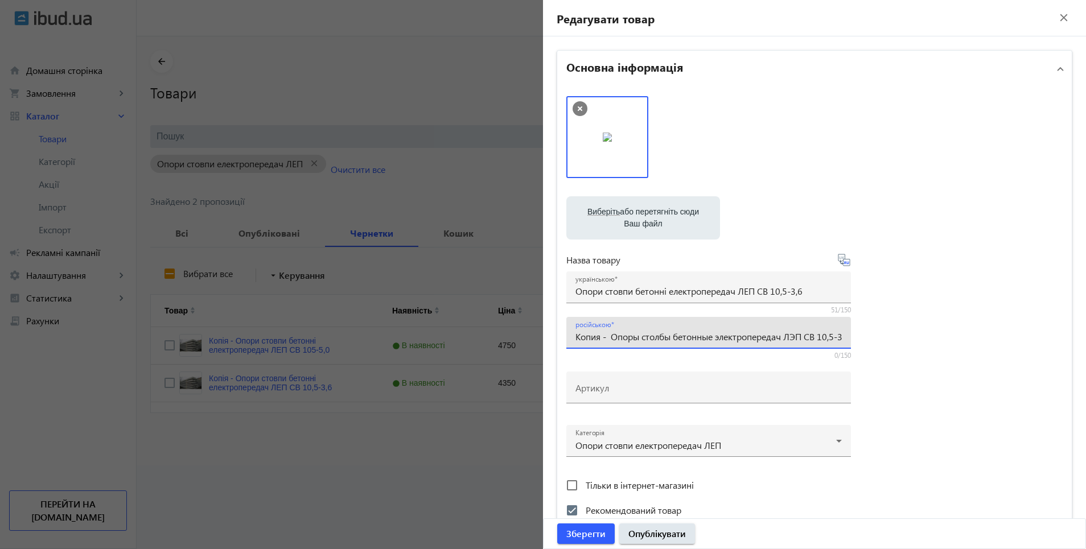
click at [604, 340] on input "Копия - Опоры столбы бетонные электропередач ЛЭП СВ 10,5-3,6" at bounding box center [708, 337] width 266 height 12
type input "Опоры столбы бетонные электропередач ЛЭП СВ 10,5-3,6"
click at [809, 290] on input "Опори стовпи бетонні електропередач ЛЕП СВ 10,5-3,6" at bounding box center [708, 291] width 266 height 12
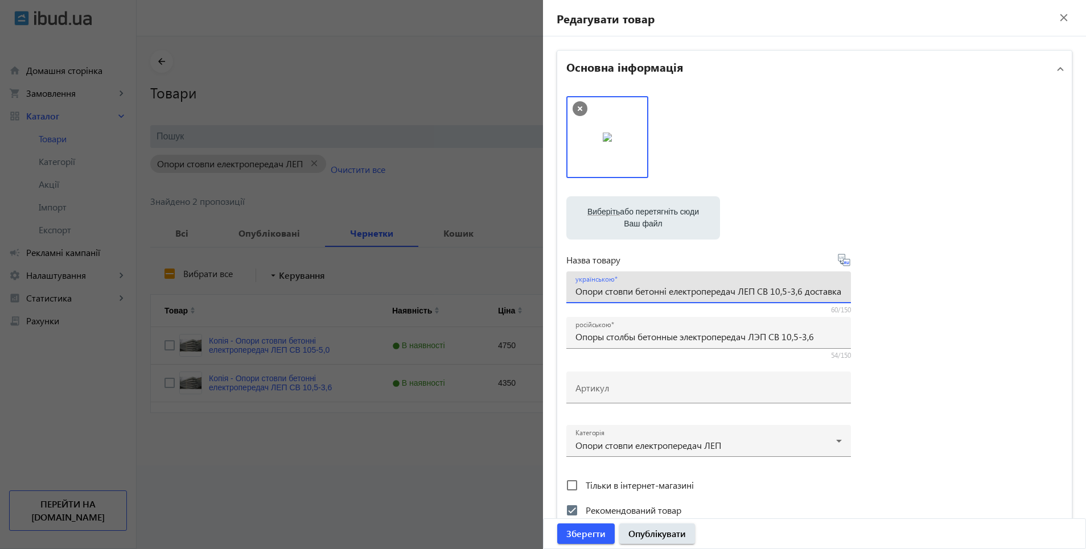
scroll to position [0, 4]
type input "Опори стовпи бетонні електропередач ЛЕП СВ 10,5-3,6 доставка"
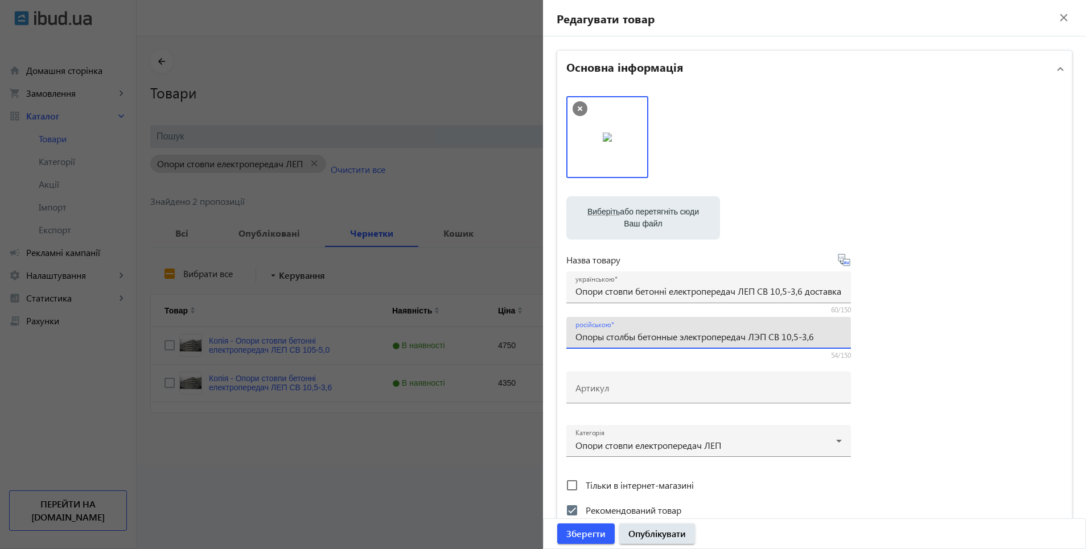
click at [830, 340] on input "Опоры столбы бетонные электропередач ЛЭП СВ 10,5-3,6" at bounding box center [708, 337] width 266 height 12
type input "Опоры столбы бетонные электропередач ЛЭП СВ 10,5-3,6 доставка"
click at [650, 534] on span "Опублікувати" at bounding box center [656, 534] width 57 height 13
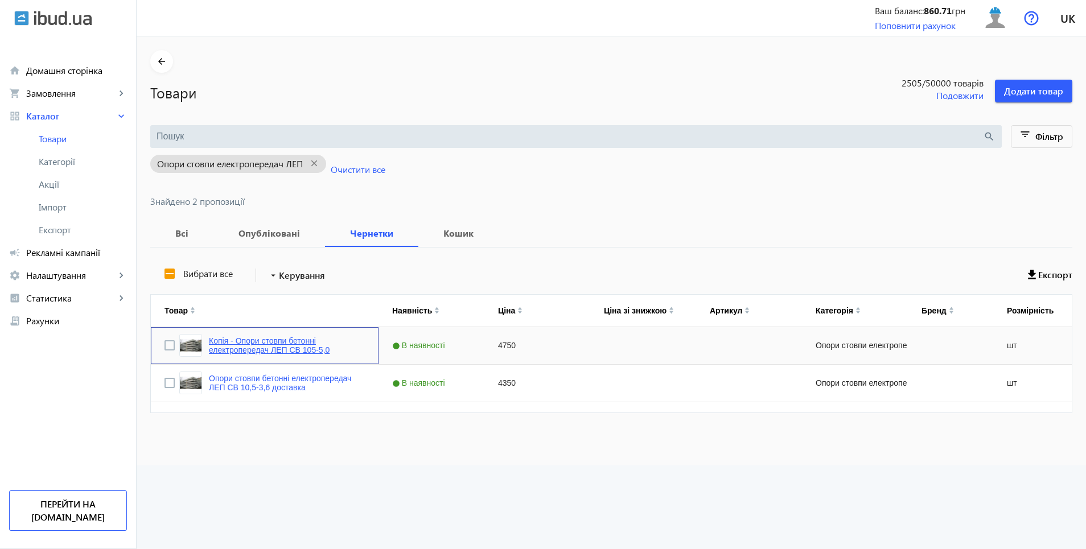
click at [267, 341] on link "Копія - Опори стовпи бетонні електропередач ЛЕП СВ 105-5,0" at bounding box center [287, 345] width 156 height 18
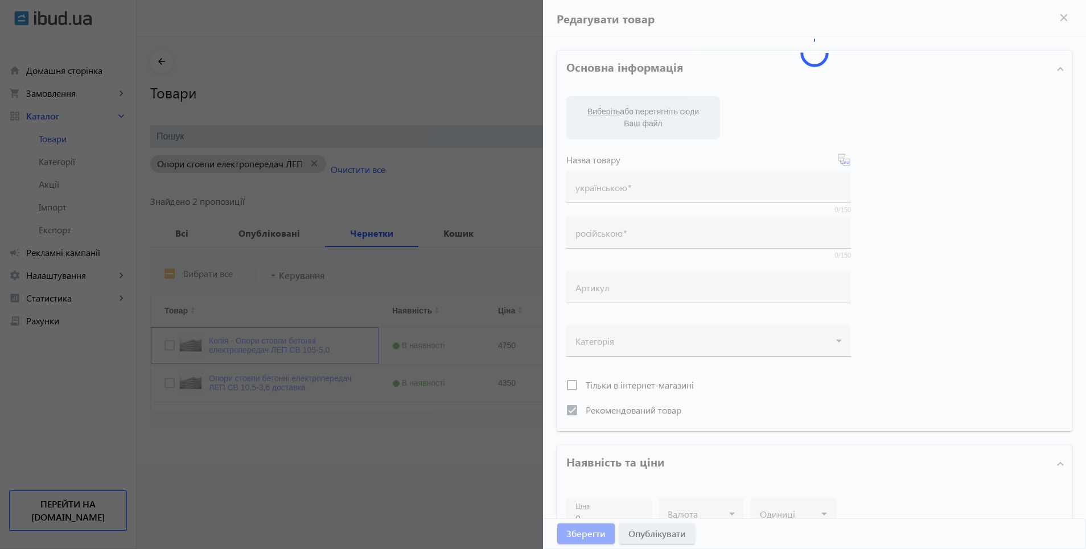
type input "Копія - Опори стовпи бетонні електропередач ЛЕП СВ 105-5,0"
type input "Копия - Опоры столбы бетонные электропередач ЛЭП СВ 105-5,0"
checkbox input "true"
type input "4750"
type input "1"
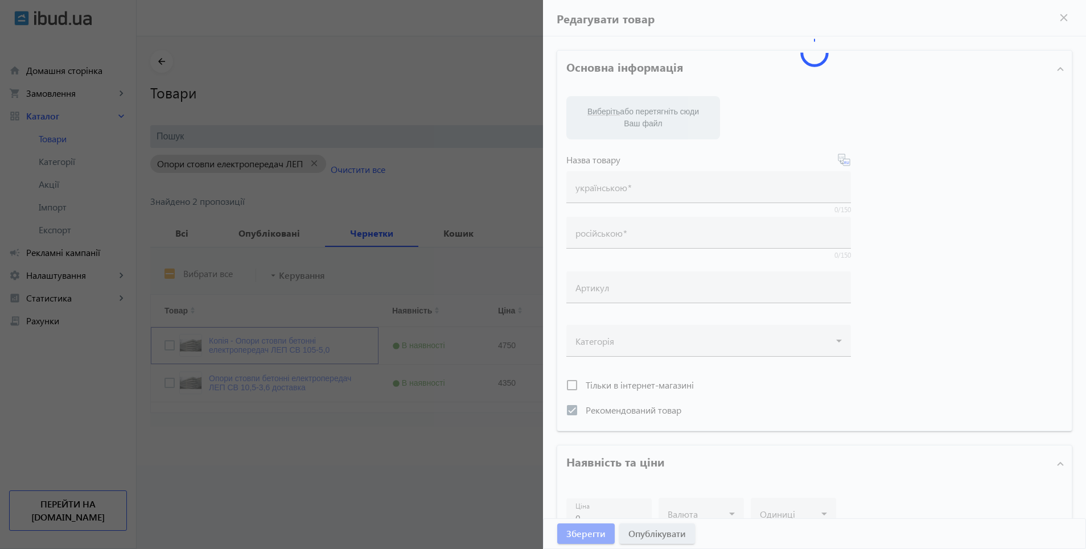
type input "1000"
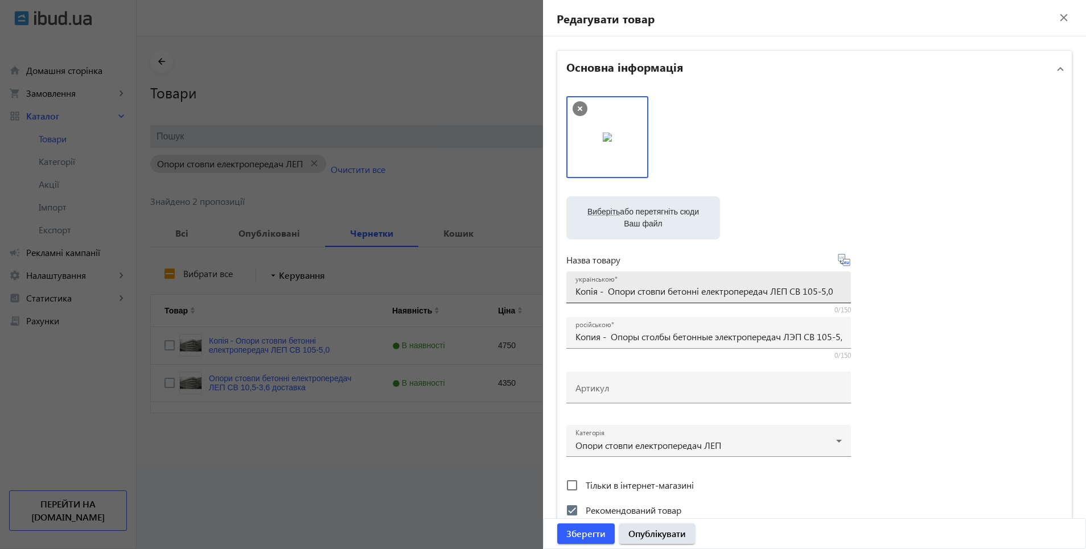
click at [606, 295] on input "Копія - Опори стовпи бетонні електропередач ЛЕП СВ 105-5,0" at bounding box center [708, 291] width 266 height 12
click at [809, 290] on input "Опори стовпи бетонні електропередач ЛЕП СВ 105-5,0" at bounding box center [708, 291] width 266 height 12
type input "Опори стовпи бетонні електропередач ЛЕП СВ 105-5,0 доставка"
click at [844, 261] on icon at bounding box center [844, 260] width 14 height 14
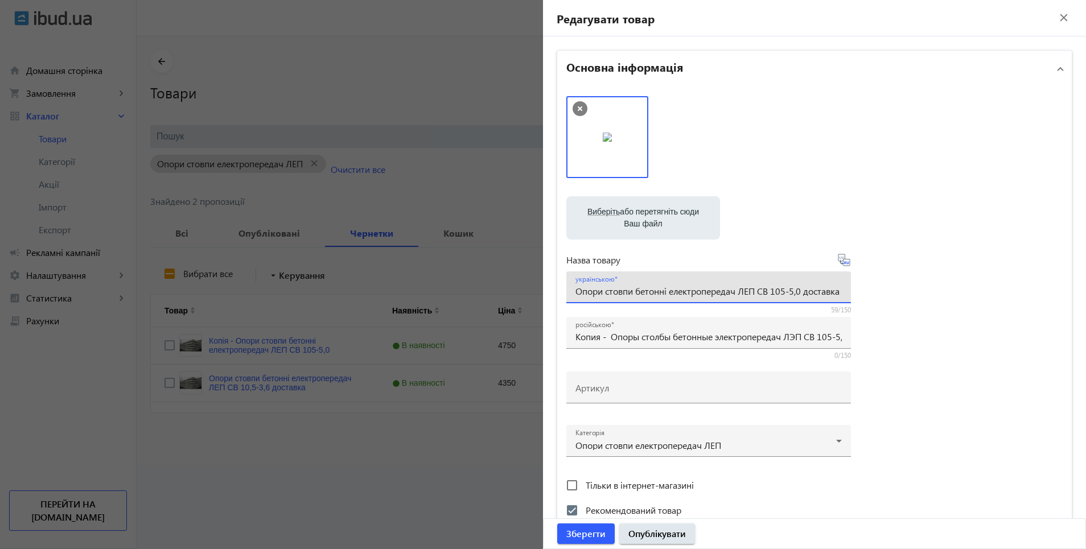
scroll to position [0, 0]
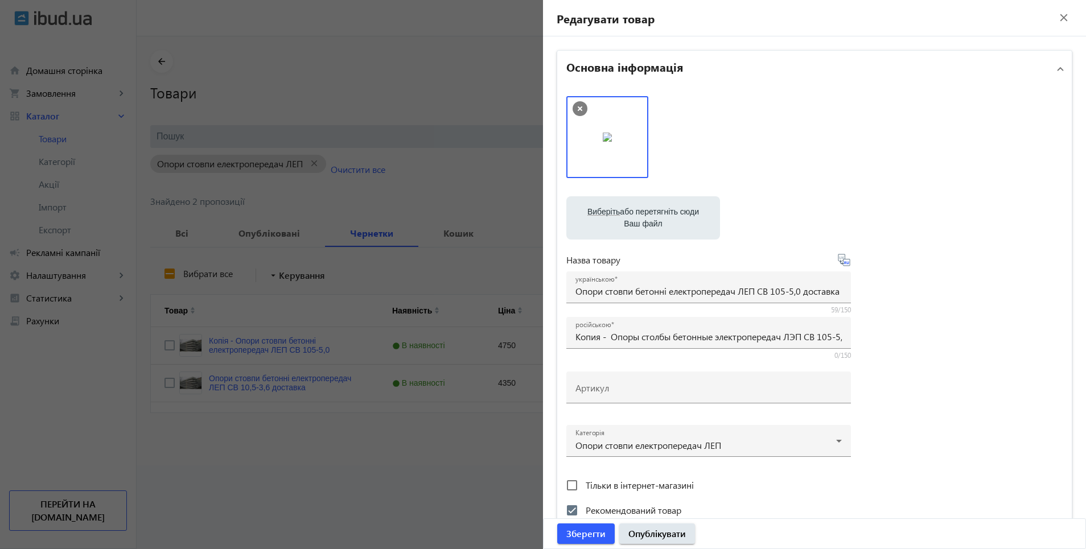
type input "Опоры столбы бетонные электропередач ЛЭП СВ 105-5,0 Доставка"
click at [662, 537] on span "Опублікувати" at bounding box center [656, 534] width 57 height 13
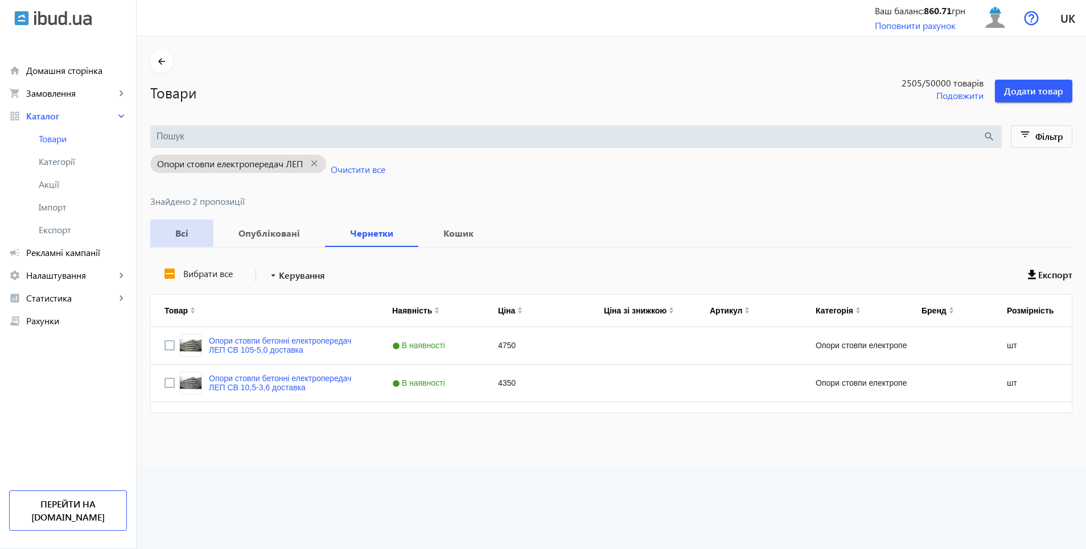
click at [180, 236] on b "Всі" at bounding box center [182, 233] width 36 height 9
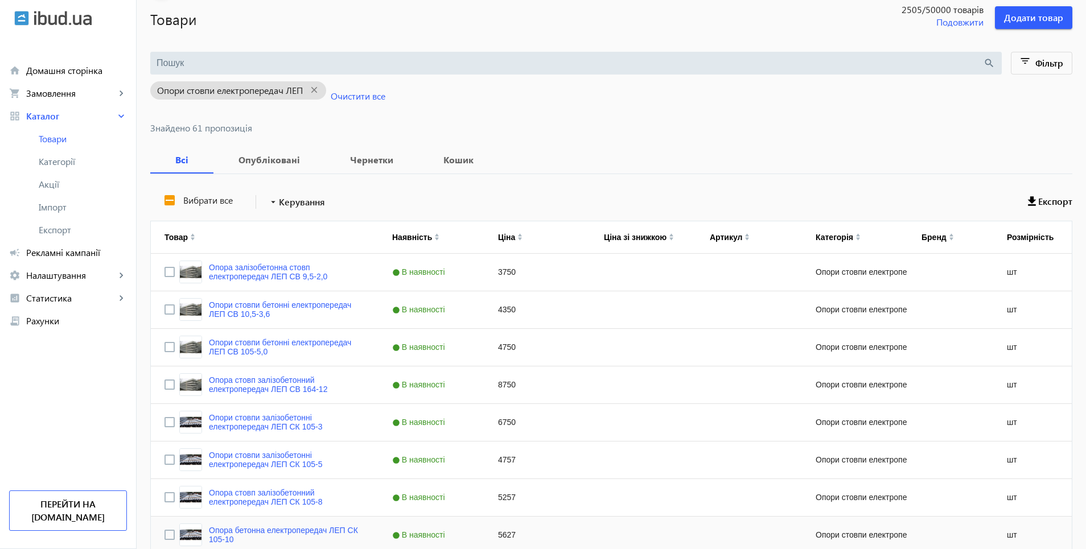
scroll to position [171, 0]
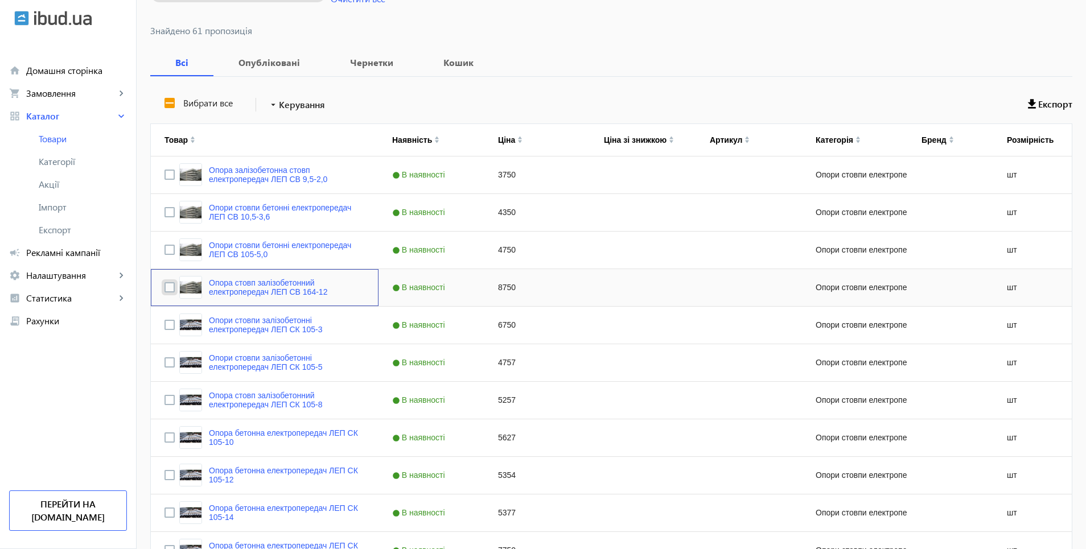
click at [164, 288] on input "Press Space to toggle row selection (unchecked)" at bounding box center [169, 287] width 10 height 10
checkbox input "true"
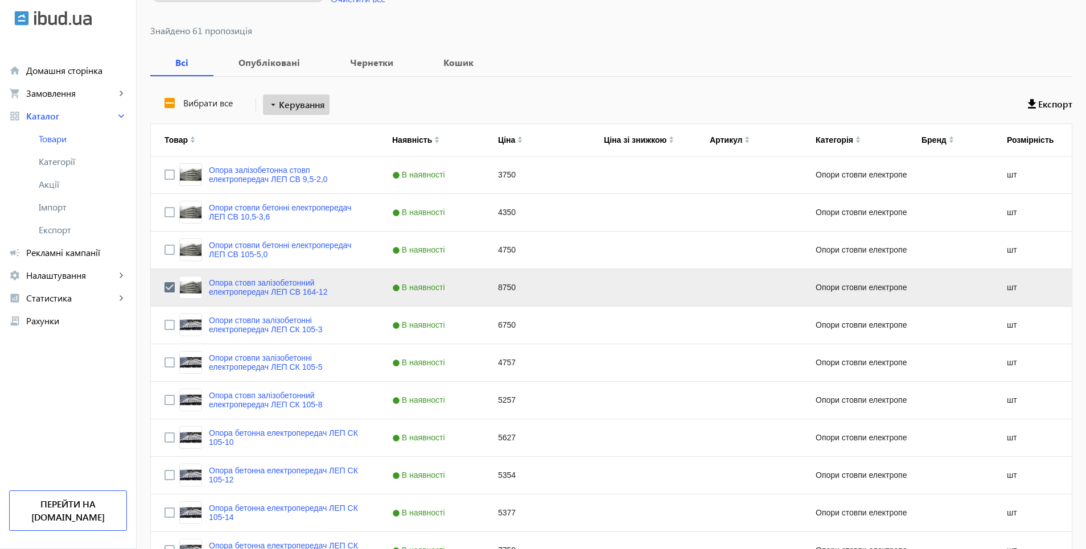
click at [300, 107] on span "Керування" at bounding box center [302, 105] width 46 height 14
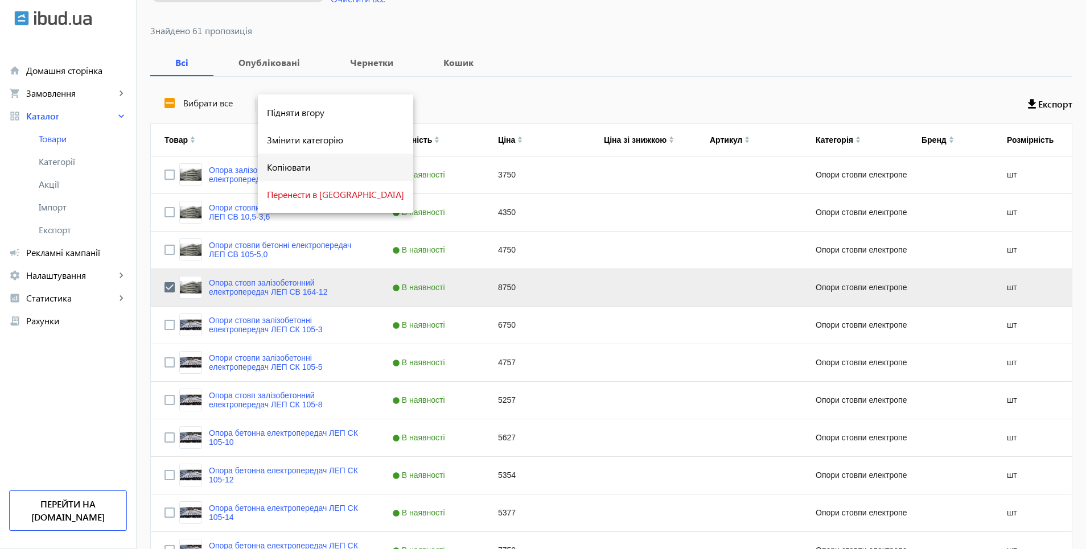
click at [306, 169] on span "Копіювати" at bounding box center [335, 167] width 137 height 9
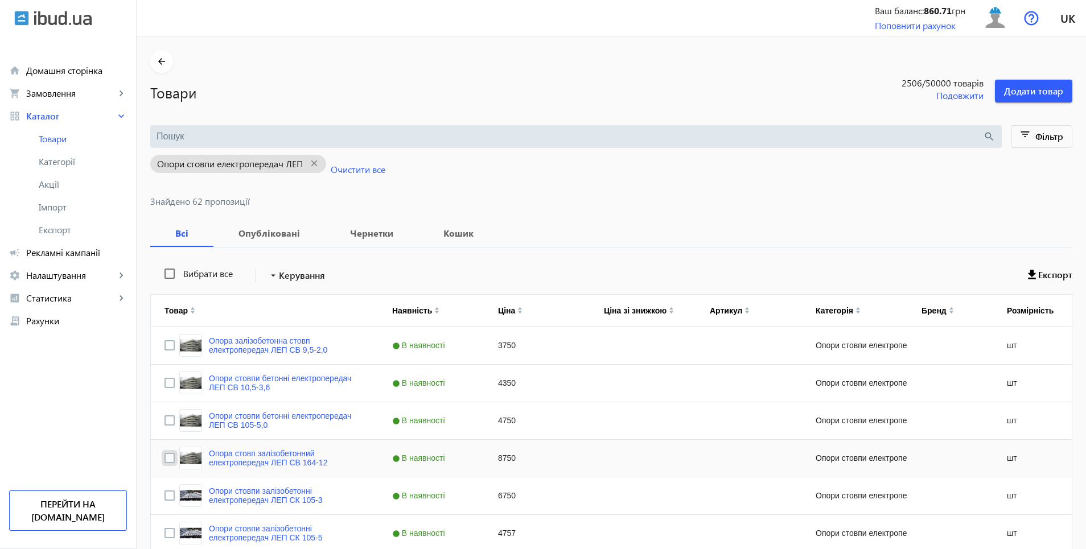
click at [164, 460] on input "Press Space to toggle row selection (unchecked)" at bounding box center [169, 458] width 10 height 10
checkbox input "true"
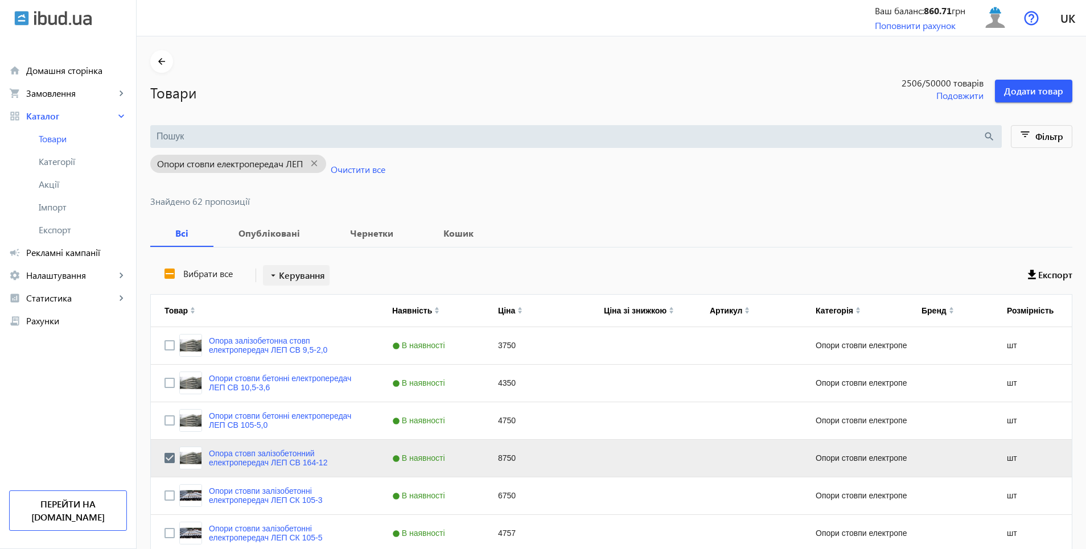
click at [293, 275] on span "Керування" at bounding box center [302, 276] width 46 height 14
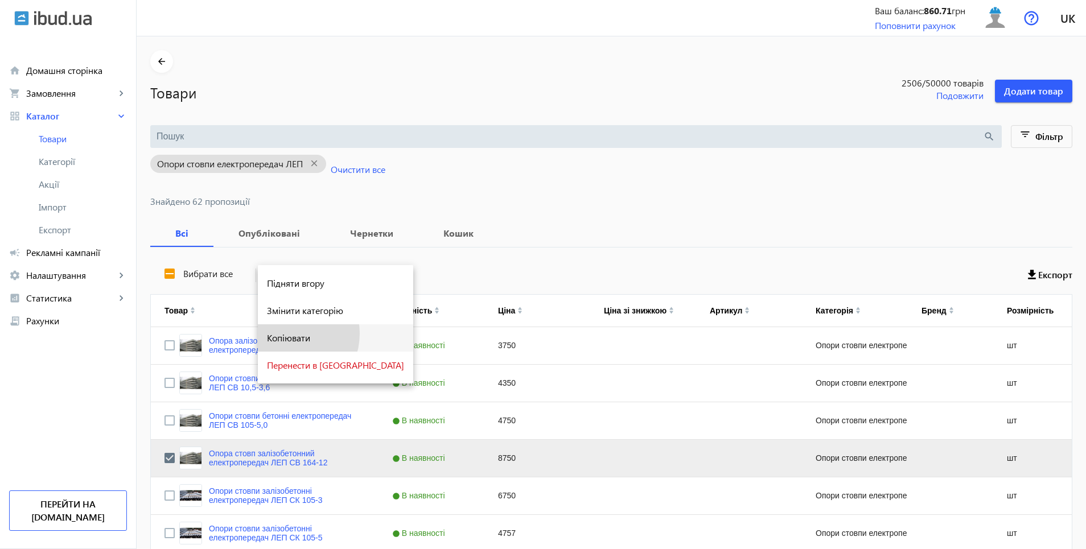
click at [284, 334] on span "Копіювати" at bounding box center [335, 338] width 137 height 9
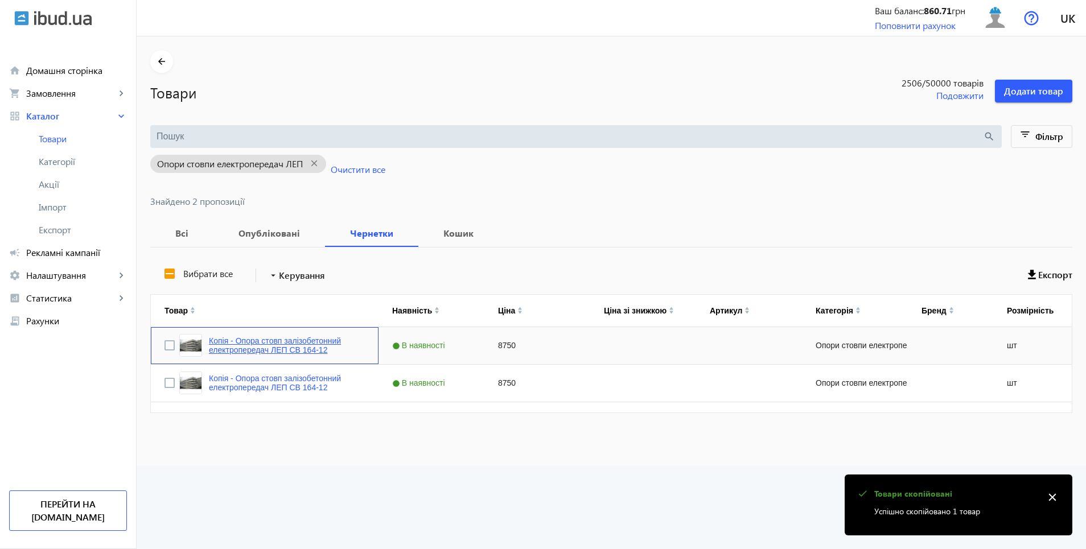
click at [271, 345] on link "Копія - Опора стовп залізобетонний електропередач ЛЕП СВ 164-12" at bounding box center [287, 345] width 156 height 18
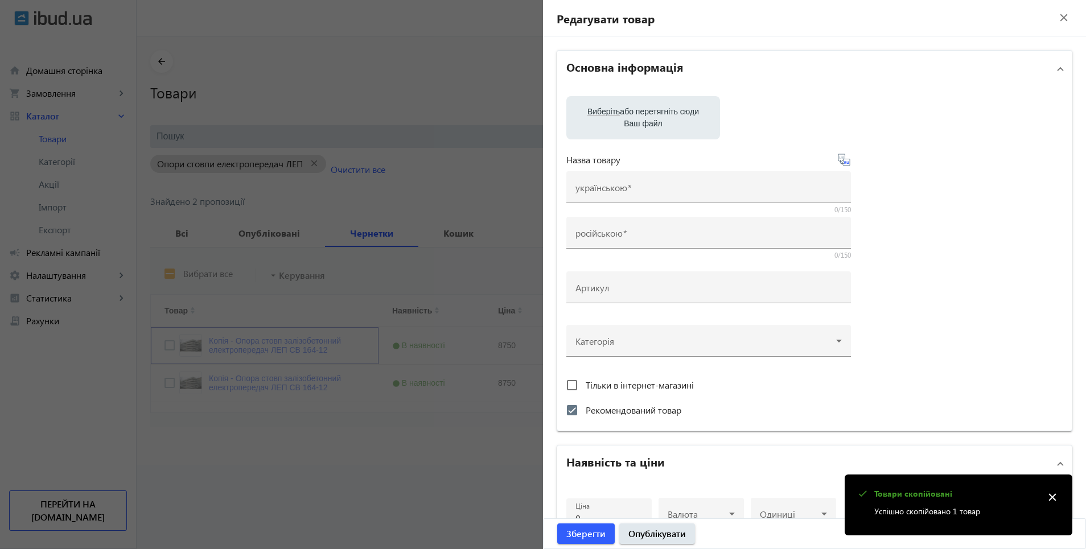
type input "Копія - Опора стовп залізобетонний електропередач ЛЕП СВ 164-12"
type input "Копия - Опора столб железобетонный электропередач ЛЭП СВ 164-12"
checkbox input "true"
type input "8750"
type input "1"
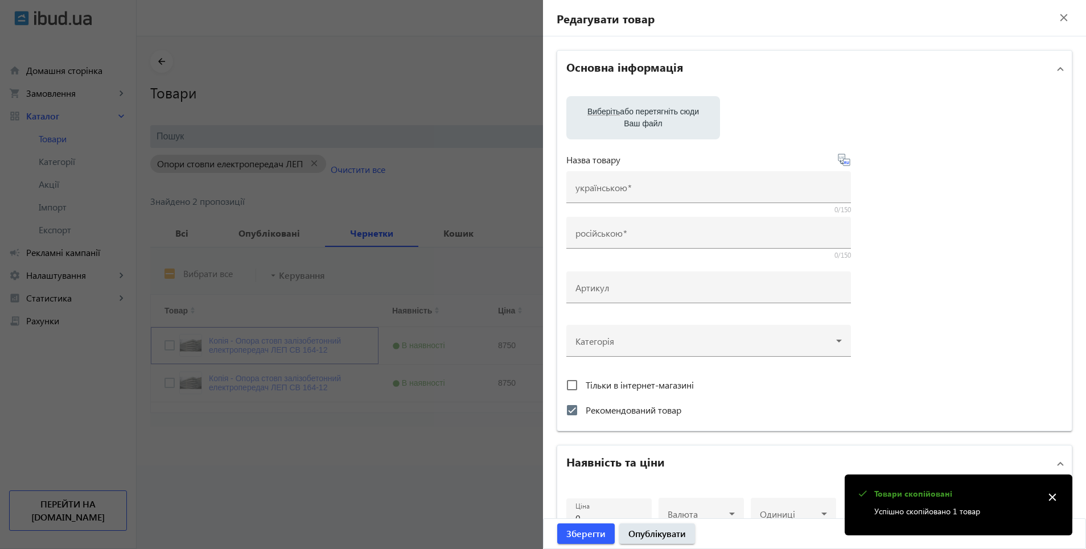
type input "1000"
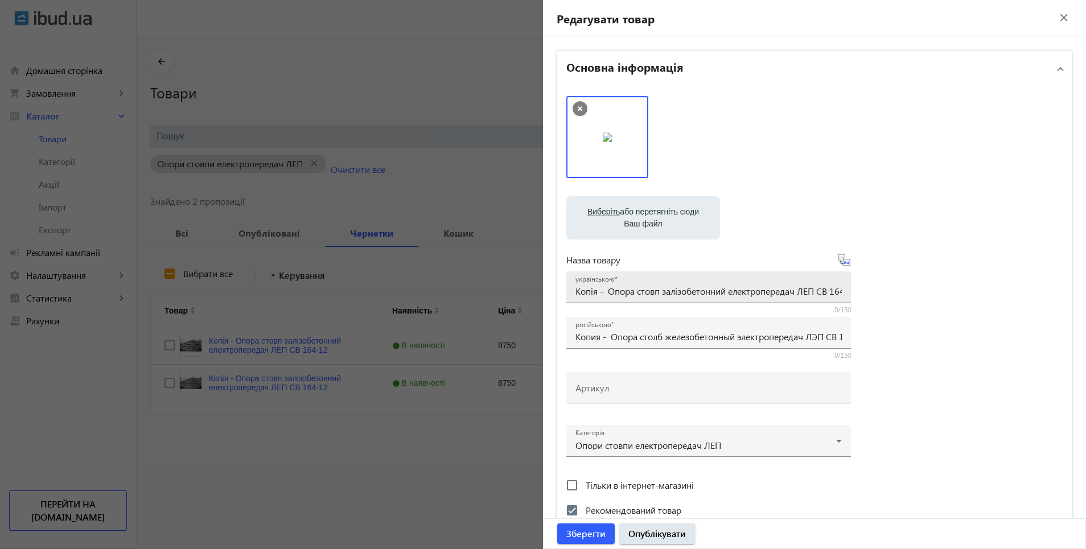
click at [603, 295] on input "Копія - Опора стовп залізобетонний електропередач ЛЕП СВ 164-12" at bounding box center [708, 291] width 266 height 12
click at [835, 291] on input "Опора стовп залізобетонний електропередач ЛЕП СВ 164-12" at bounding box center [708, 291] width 266 height 12
type input "Опора стовп залізобетонний електропередач ЛЕП СВ 164-12 доставка"
click at [608, 340] on input "Копия - Опора столб железобетонный электропередач ЛЭП СВ 164-12" at bounding box center [708, 337] width 266 height 12
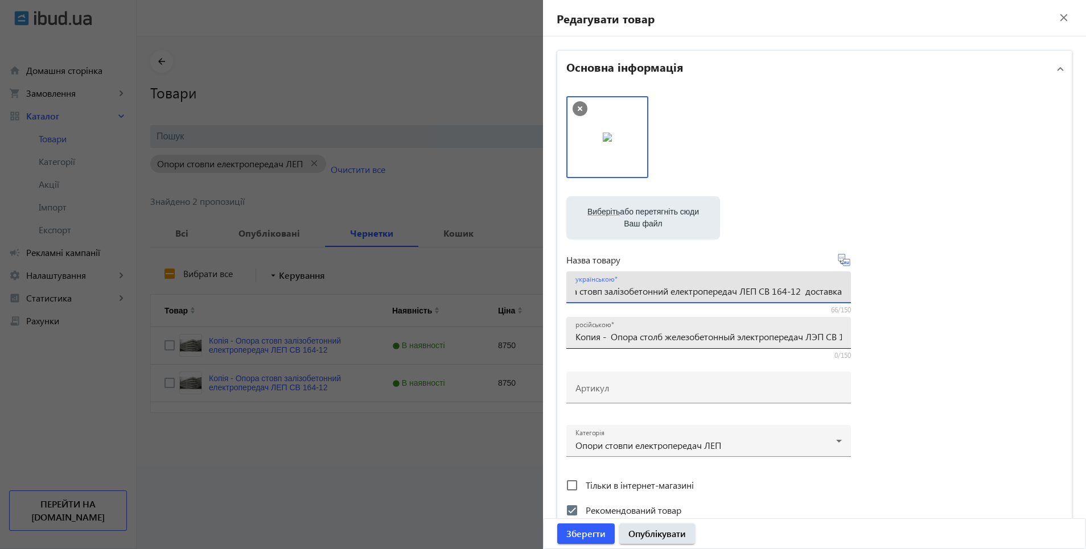
scroll to position [0, 0]
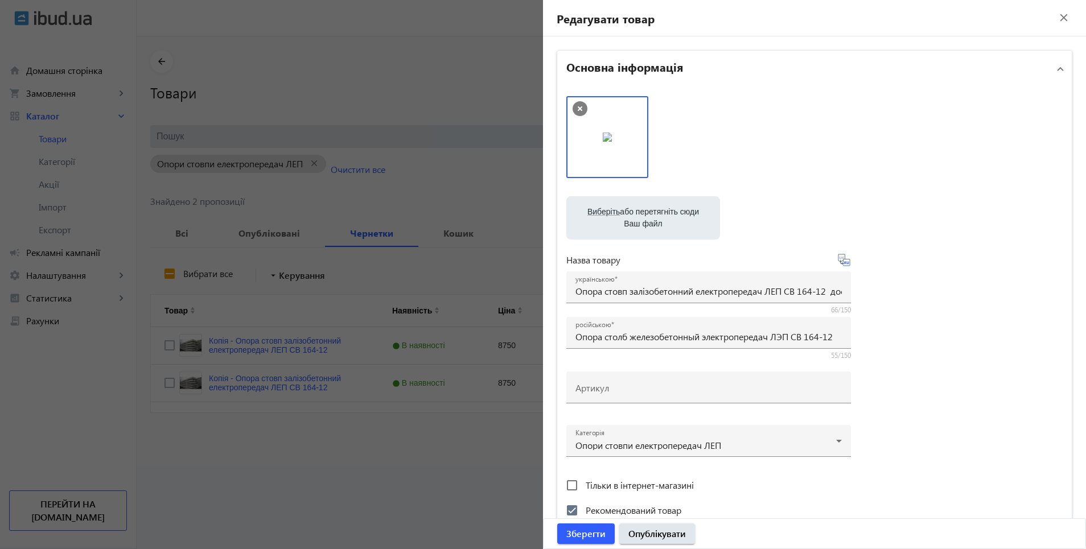
click at [842, 265] on icon at bounding box center [844, 260] width 14 height 14
type input "Опора столб железобетонный электропередач ЛЭП СВ 164-12 доставка"
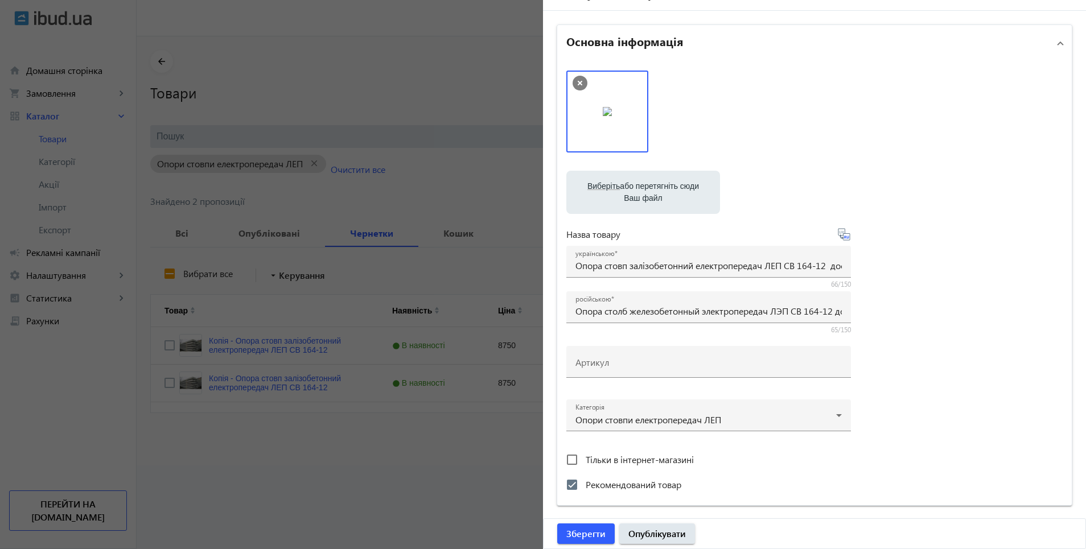
scroll to position [57, 0]
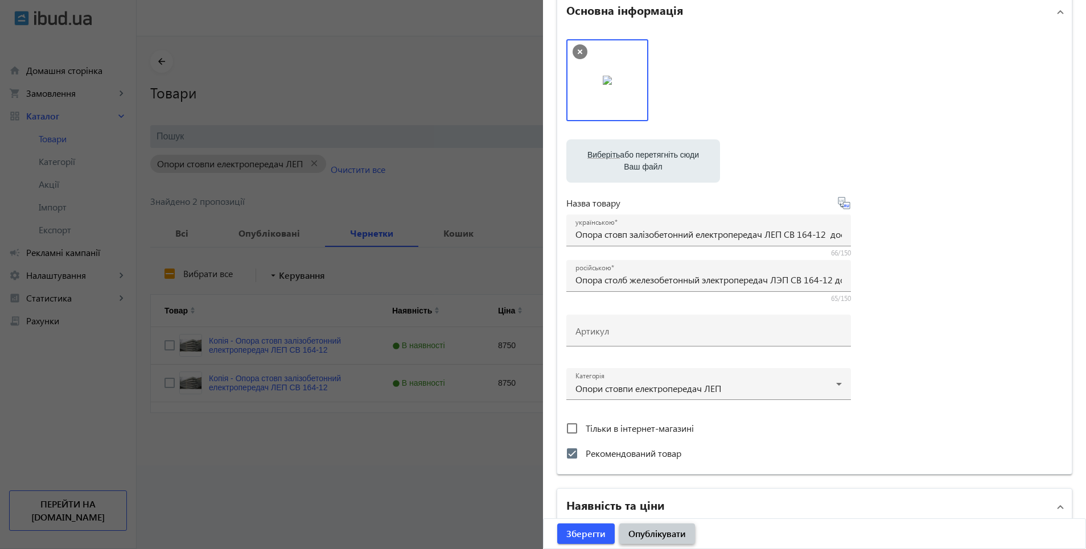
click at [644, 542] on button "Опублікувати" at bounding box center [657, 534] width 76 height 20
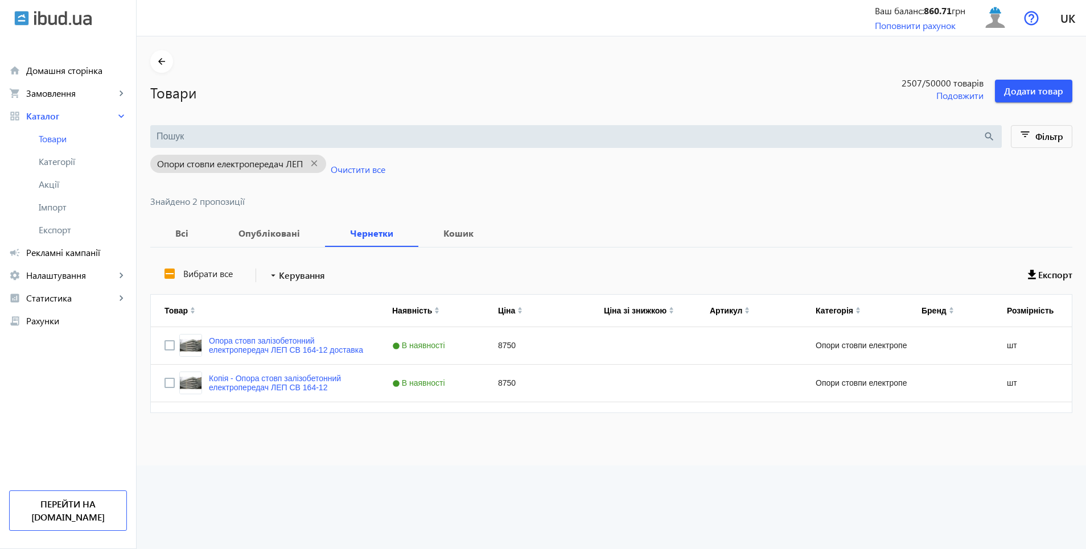
scroll to position [0, 0]
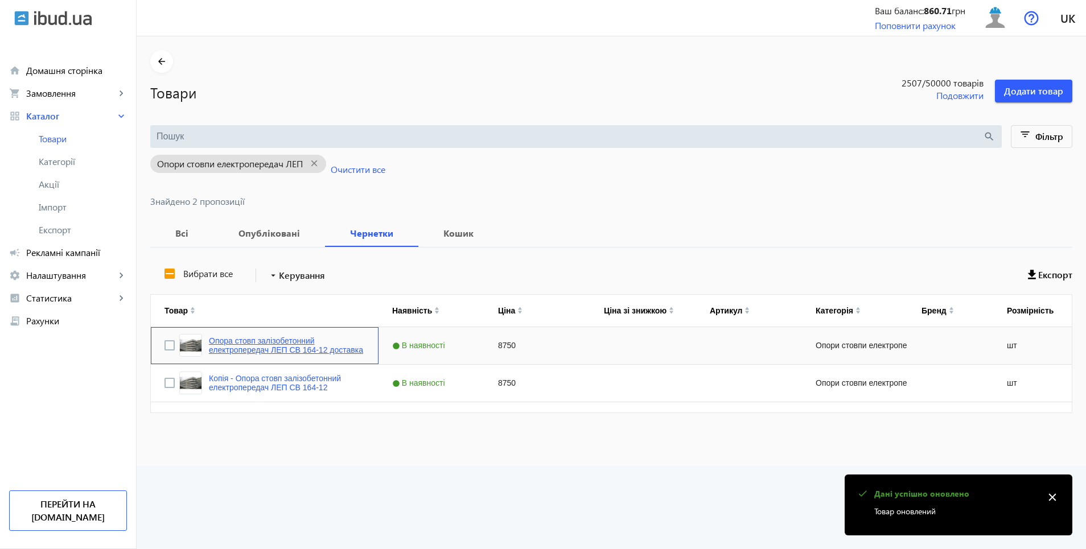
click at [270, 351] on link "Опора стовп залізобетонний електропередач ЛЕП СВ 164-12 доставка" at bounding box center [287, 345] width 156 height 18
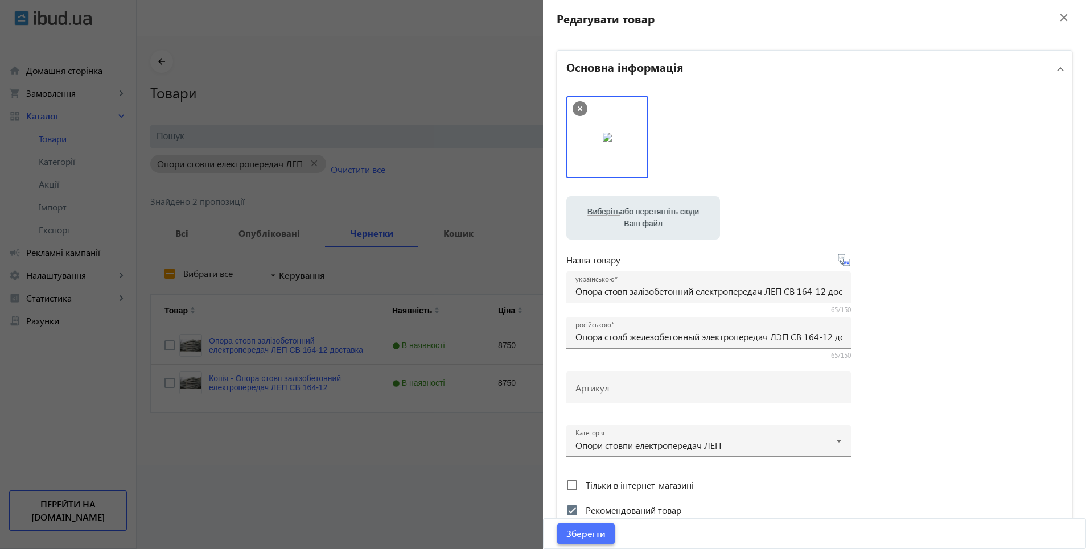
click at [592, 540] on span "Зберегти" at bounding box center [585, 534] width 39 height 13
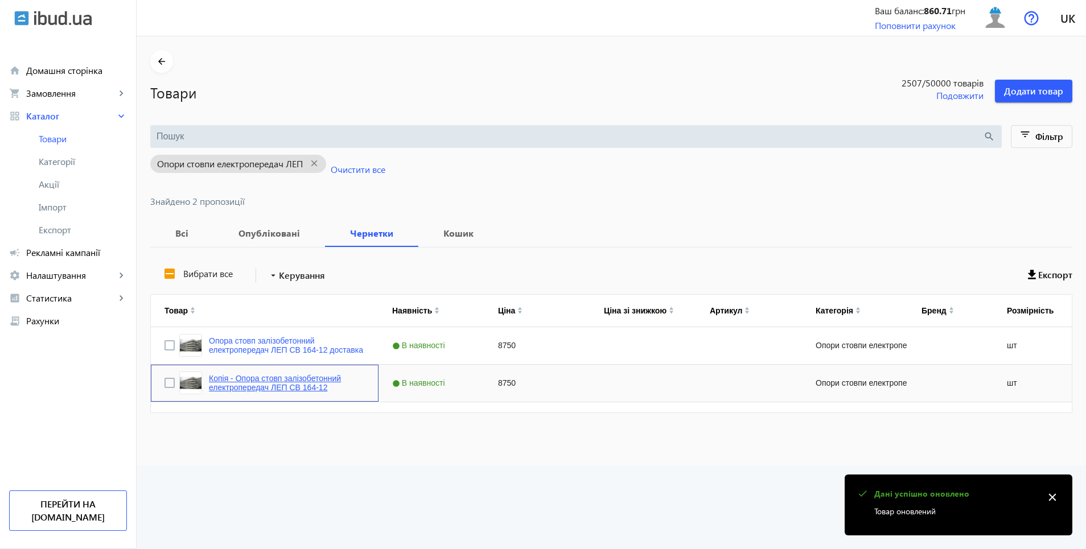
click at [237, 380] on link "Копія - Опора стовп залізобетонний електропередач ЛЕП СВ 164-12" at bounding box center [287, 383] width 156 height 18
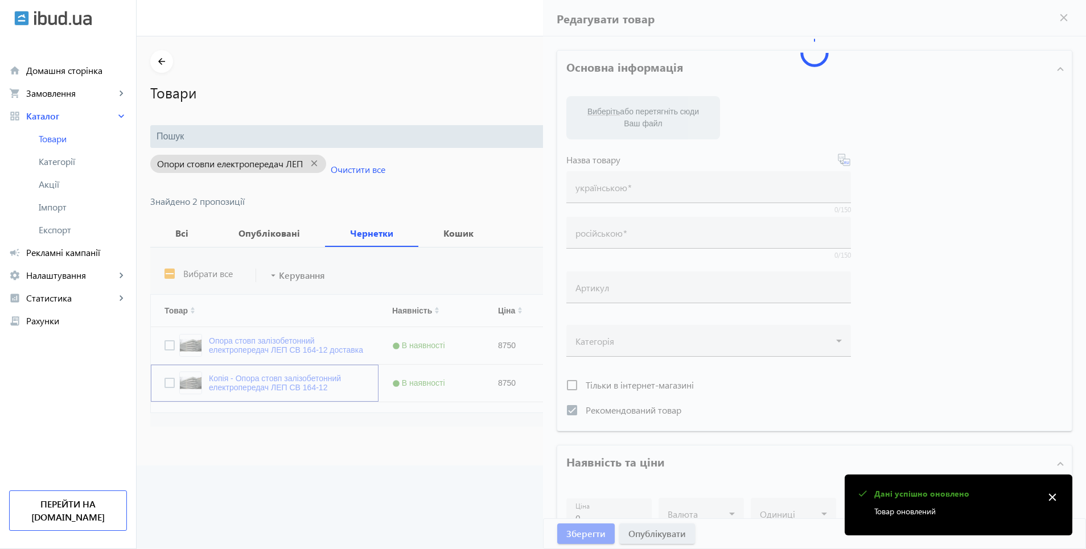
type input "Копія - Опора стовп залізобетонний електропередач ЛЕП СВ 164-12"
type input "Копия - Опора столб железобетонный электропередач ЛЭП СВ 164-12"
checkbox input "true"
type input "8750"
type input "1"
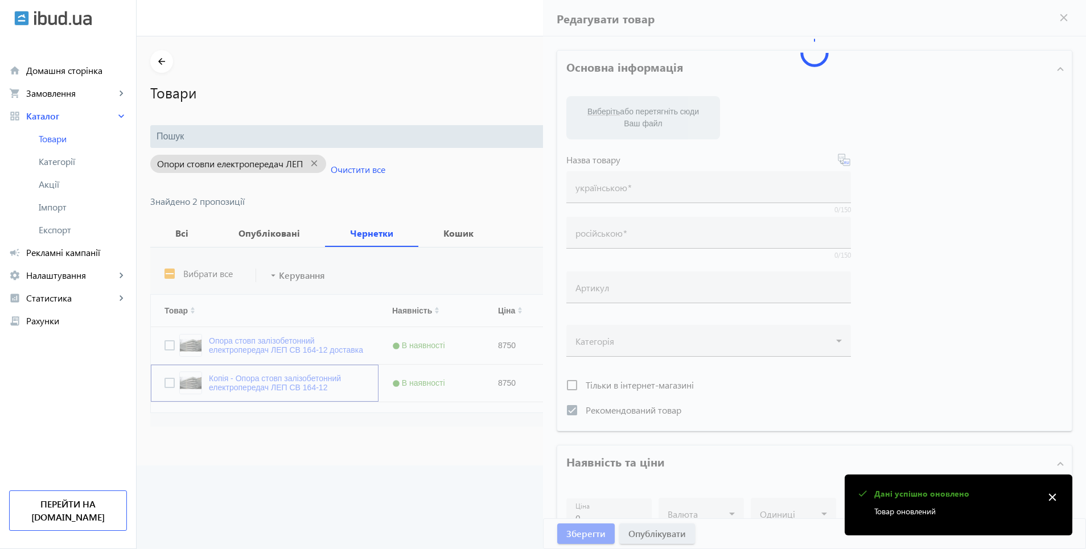
type input "1000"
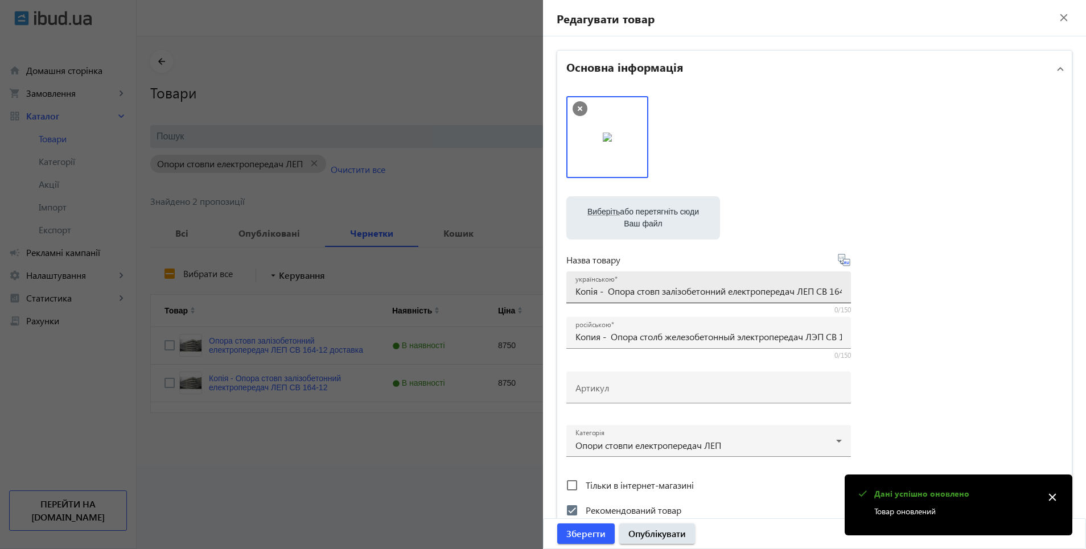
click at [602, 294] on input "Копія - Опора стовп залізобетонний електропередач ЛЕП СВ 164-12" at bounding box center [708, 291] width 266 height 12
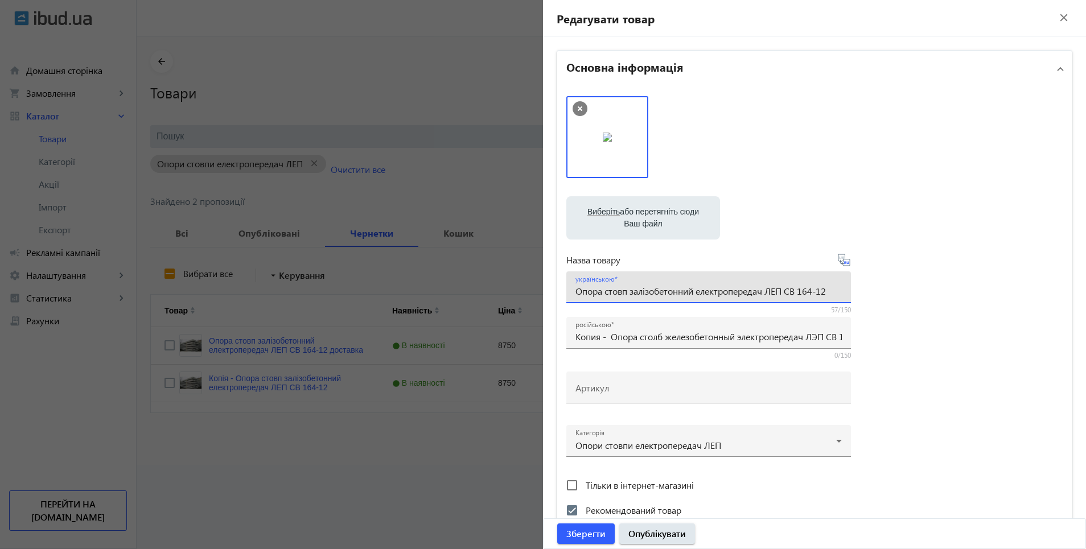
drag, startPoint x: 837, startPoint y: 291, endPoint x: 845, endPoint y: 302, distance: 13.4
click at [837, 291] on input "Опора стовп залізобетонний електропередач ЛЕП СВ 164-12" at bounding box center [708, 291] width 266 height 12
click at [835, 296] on input "Опора стовп залізобетонний електропередач ЛЕП СВ 164-12 в наявнояті" at bounding box center [708, 291] width 266 height 12
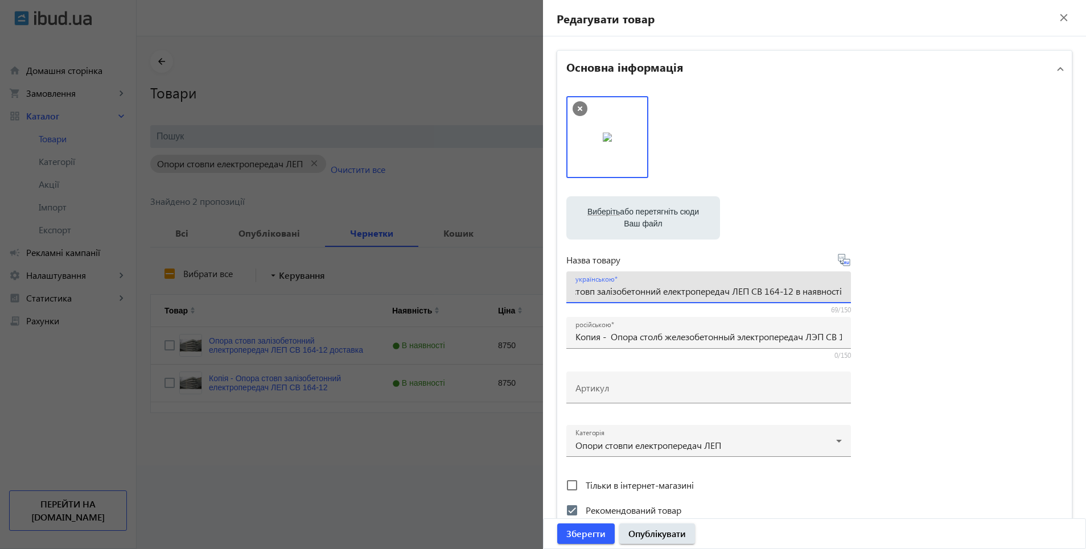
type input "Опора стовп залізобетонний електропередач ЛЕП СВ 164-12 в наявності"
click at [847, 262] on icon at bounding box center [848, 262] width 2 height 3
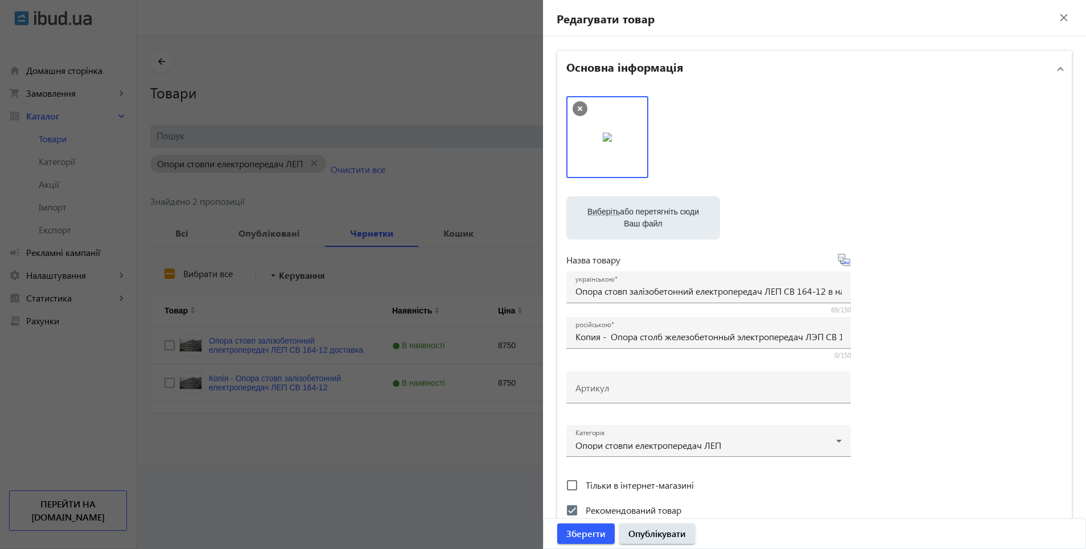
type input "Опора столб железобетонный электропередач ЛЭП СВ 164-12 в наличии."
click at [651, 534] on span "Опублікувати" at bounding box center [656, 534] width 57 height 13
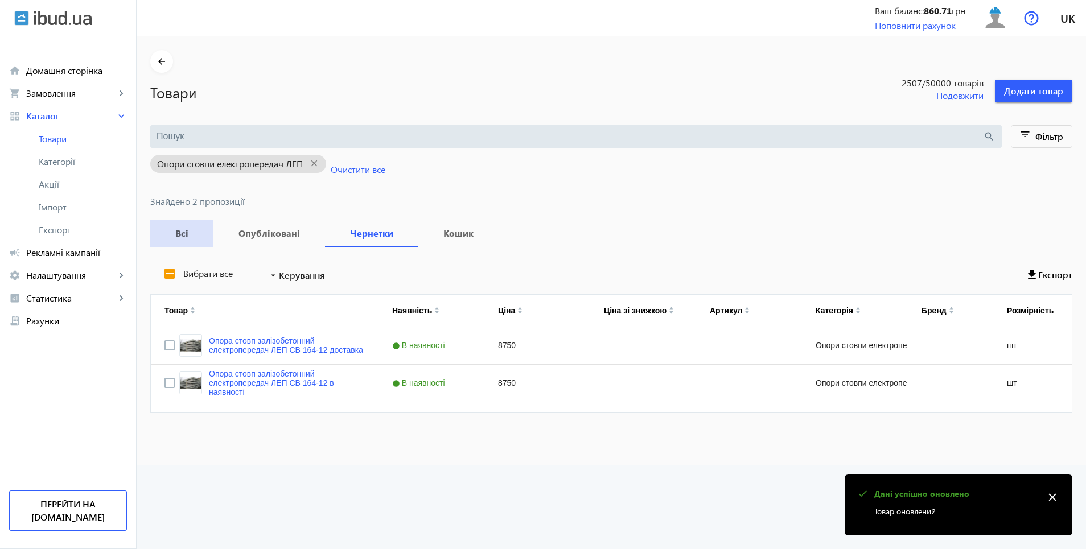
click at [175, 230] on b "Всі" at bounding box center [182, 233] width 36 height 9
